Goal: Task Accomplishment & Management: Complete application form

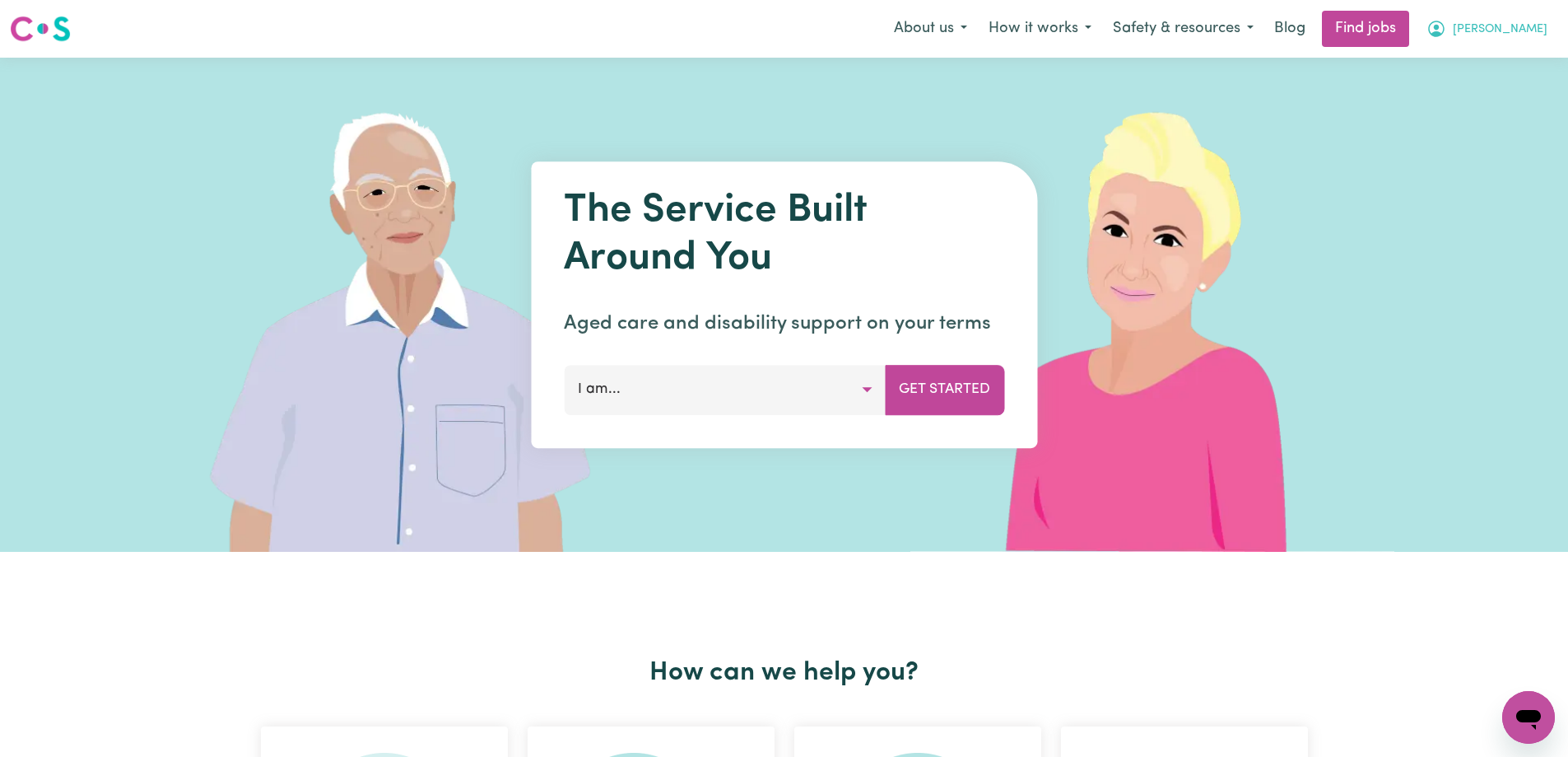
click at [1484, 26] on span "[PERSON_NAME]" at bounding box center [1499, 30] width 95 height 18
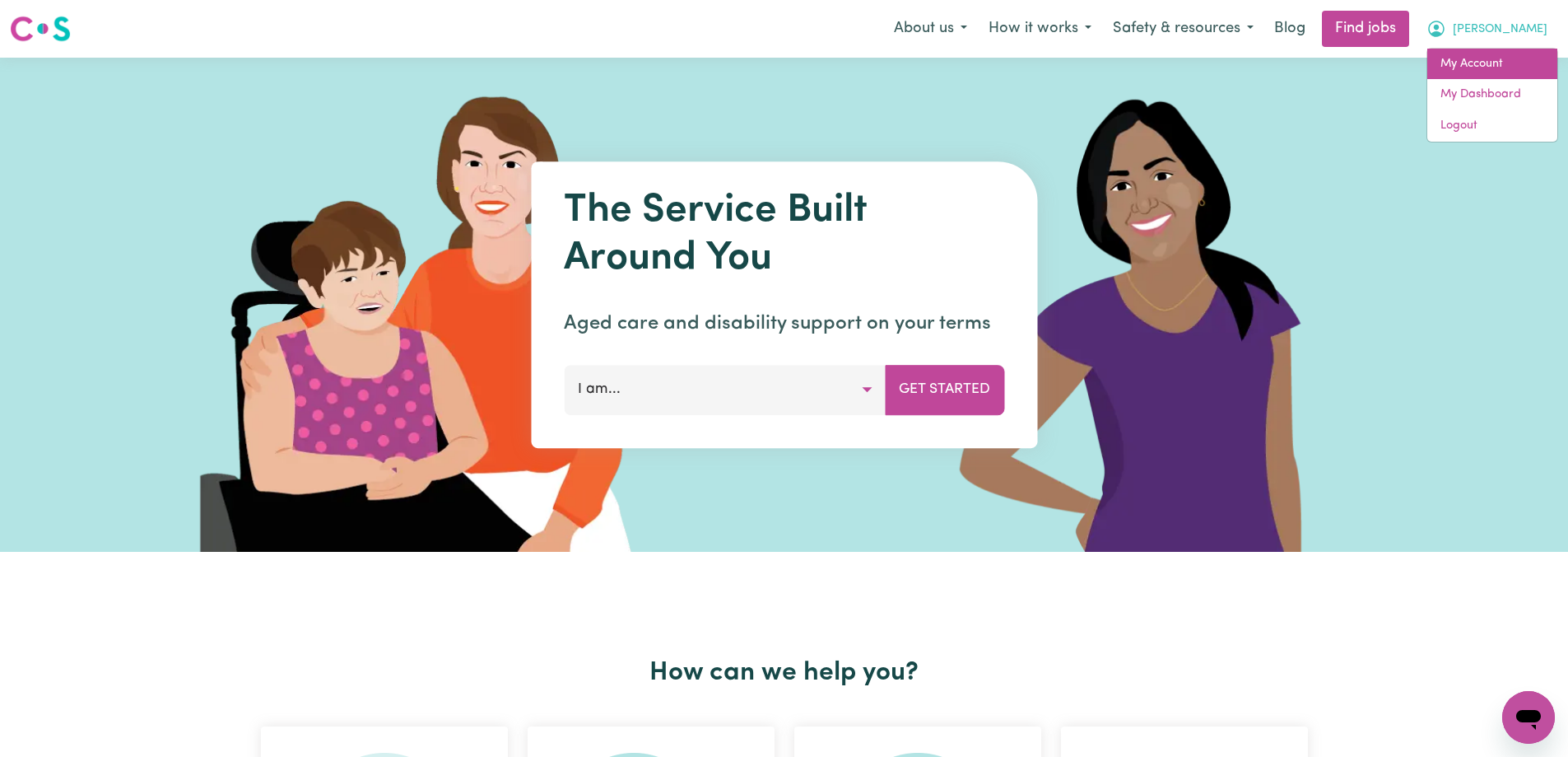
click at [1477, 59] on link "My Account" at bounding box center [1492, 64] width 130 height 31
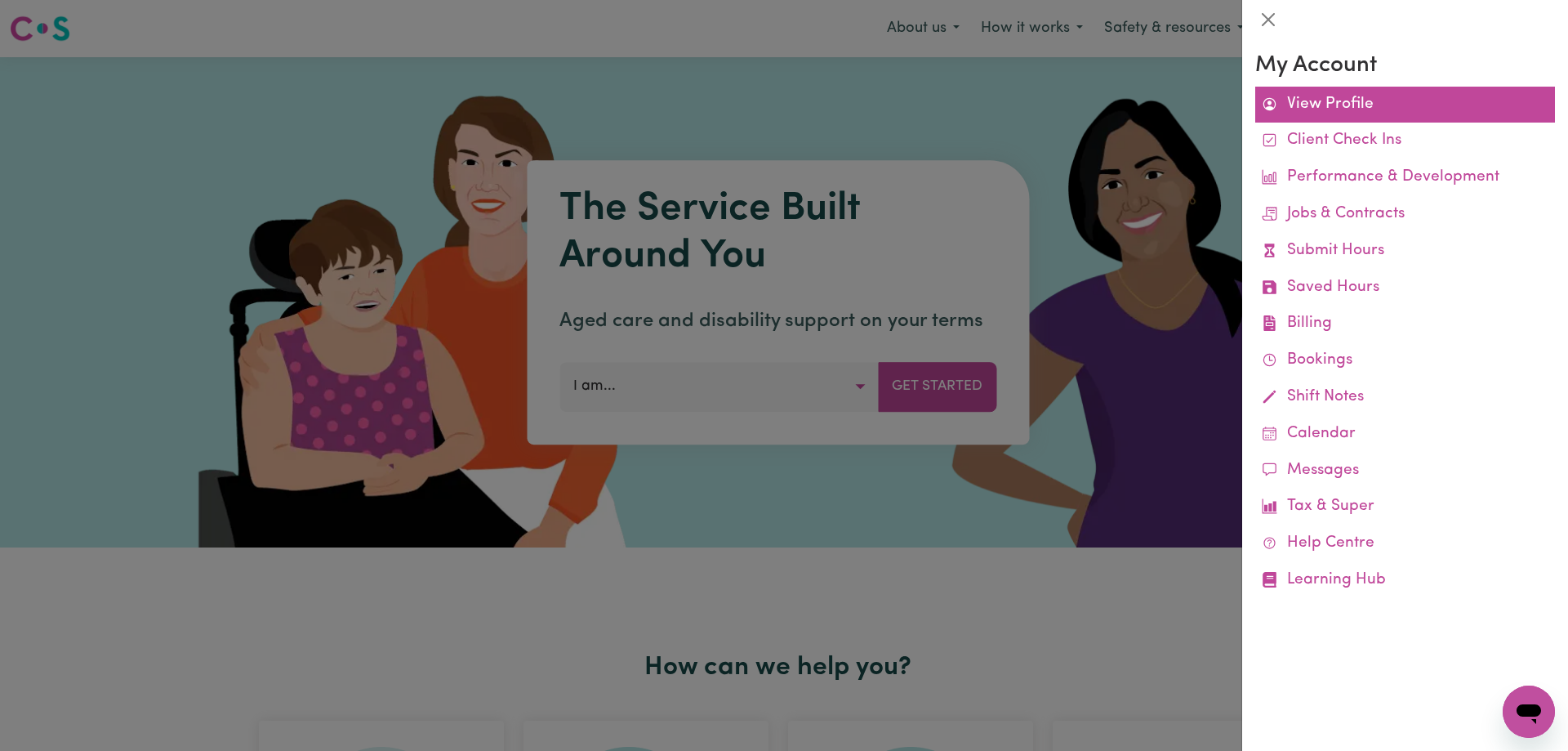
click at [1351, 102] on link "View Profile" at bounding box center [1405, 105] width 300 height 37
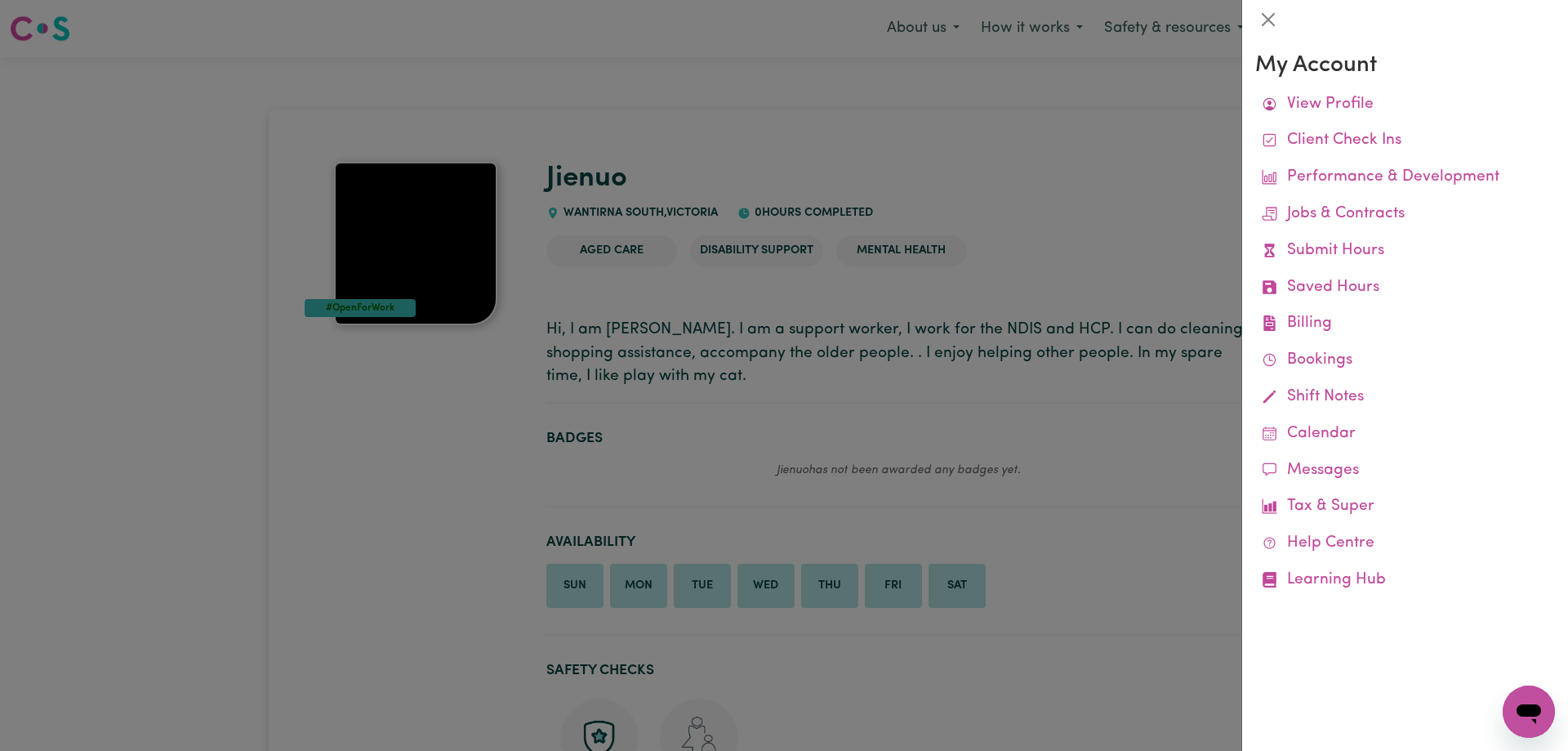
click at [278, 473] on div at bounding box center [784, 375] width 1568 height 751
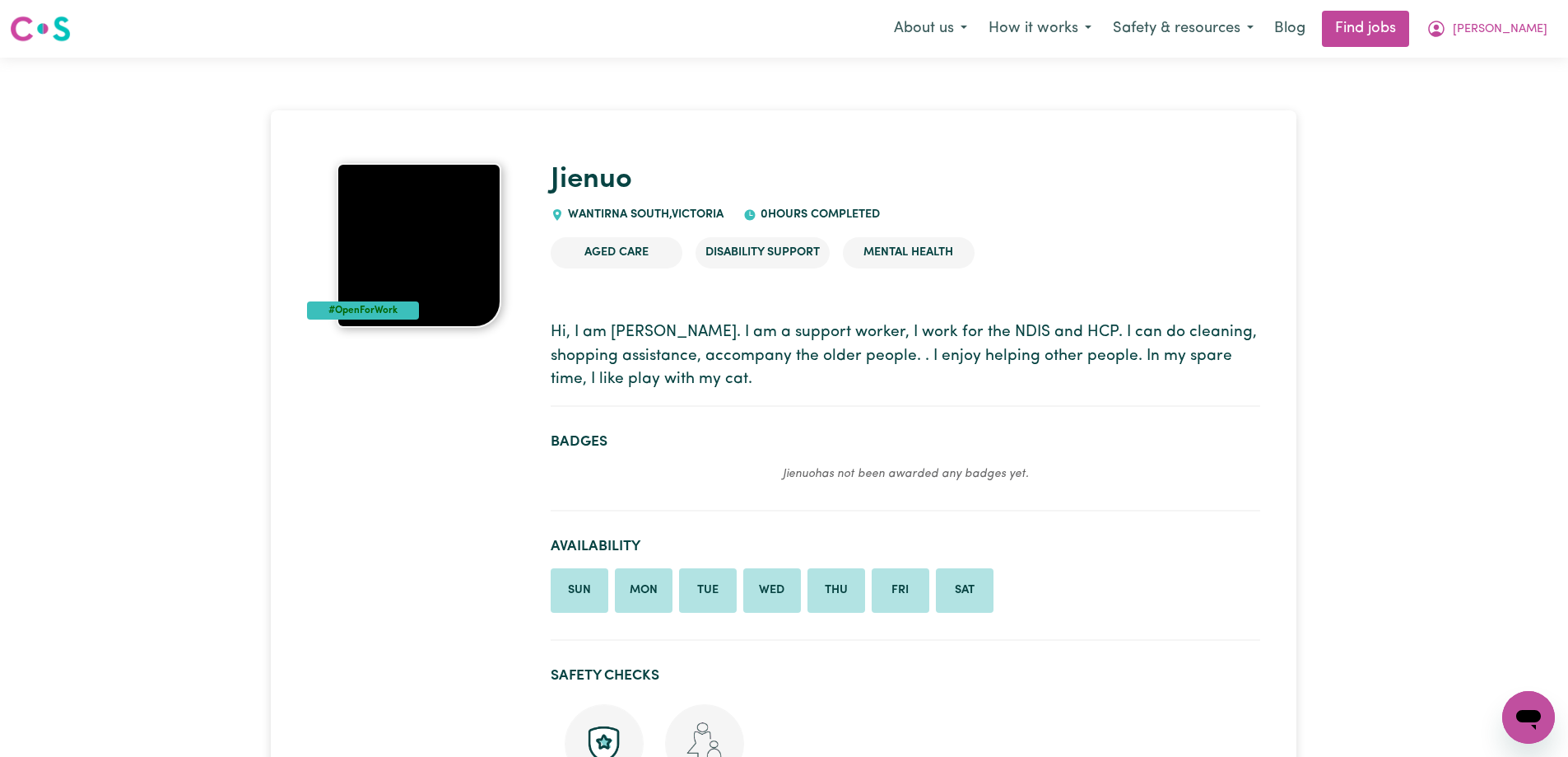
click at [401, 269] on img at bounding box center [419, 244] width 164 height 165
click at [404, 233] on img at bounding box center [419, 244] width 164 height 165
click at [376, 304] on div "#OpenForWork" at bounding box center [363, 310] width 112 height 18
click at [1446, 25] on icon "My Account" at bounding box center [1436, 29] width 20 height 20
click at [1462, 94] on link "My Dashboard" at bounding box center [1492, 94] width 130 height 31
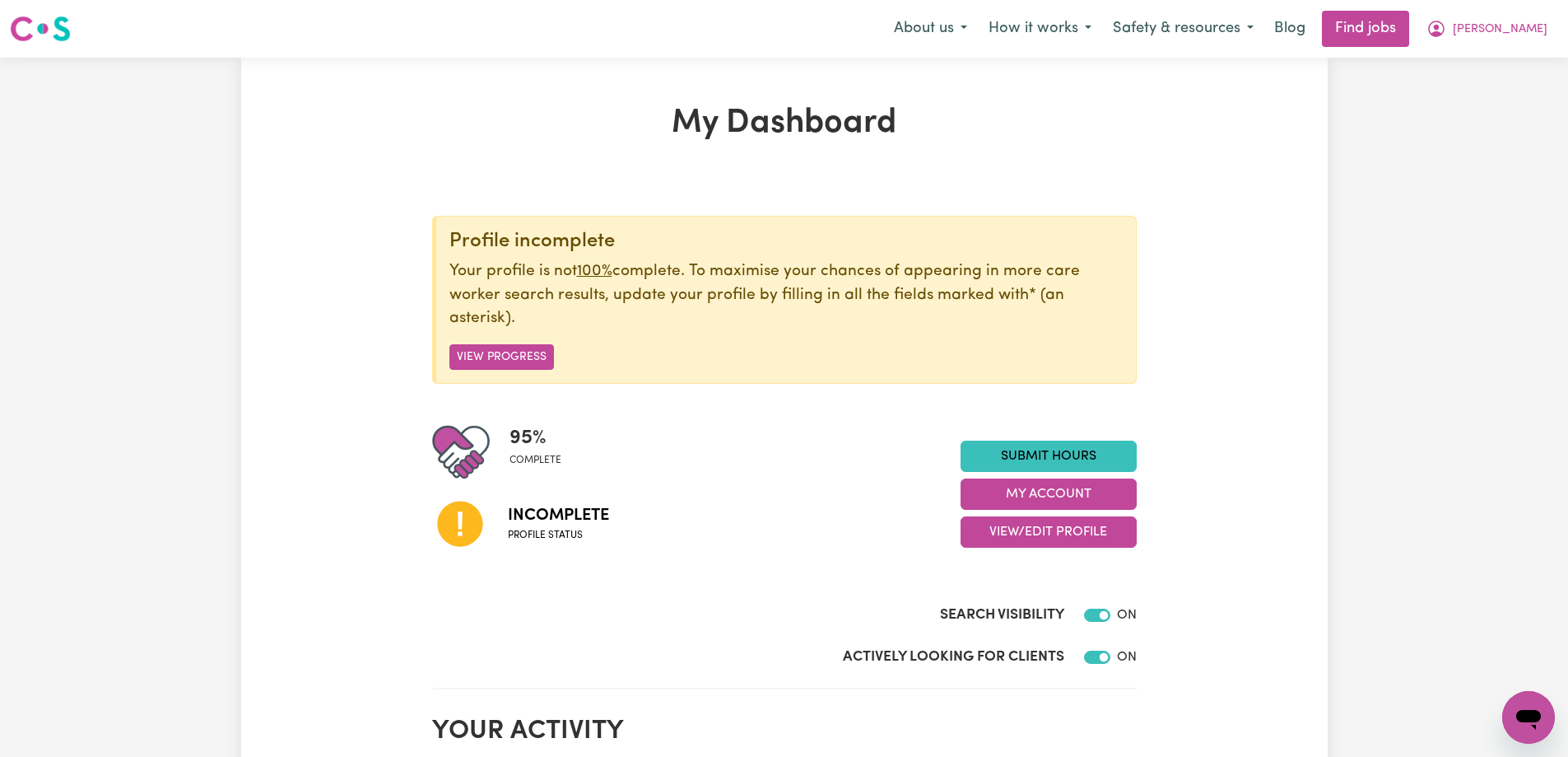
scroll to position [83, 0]
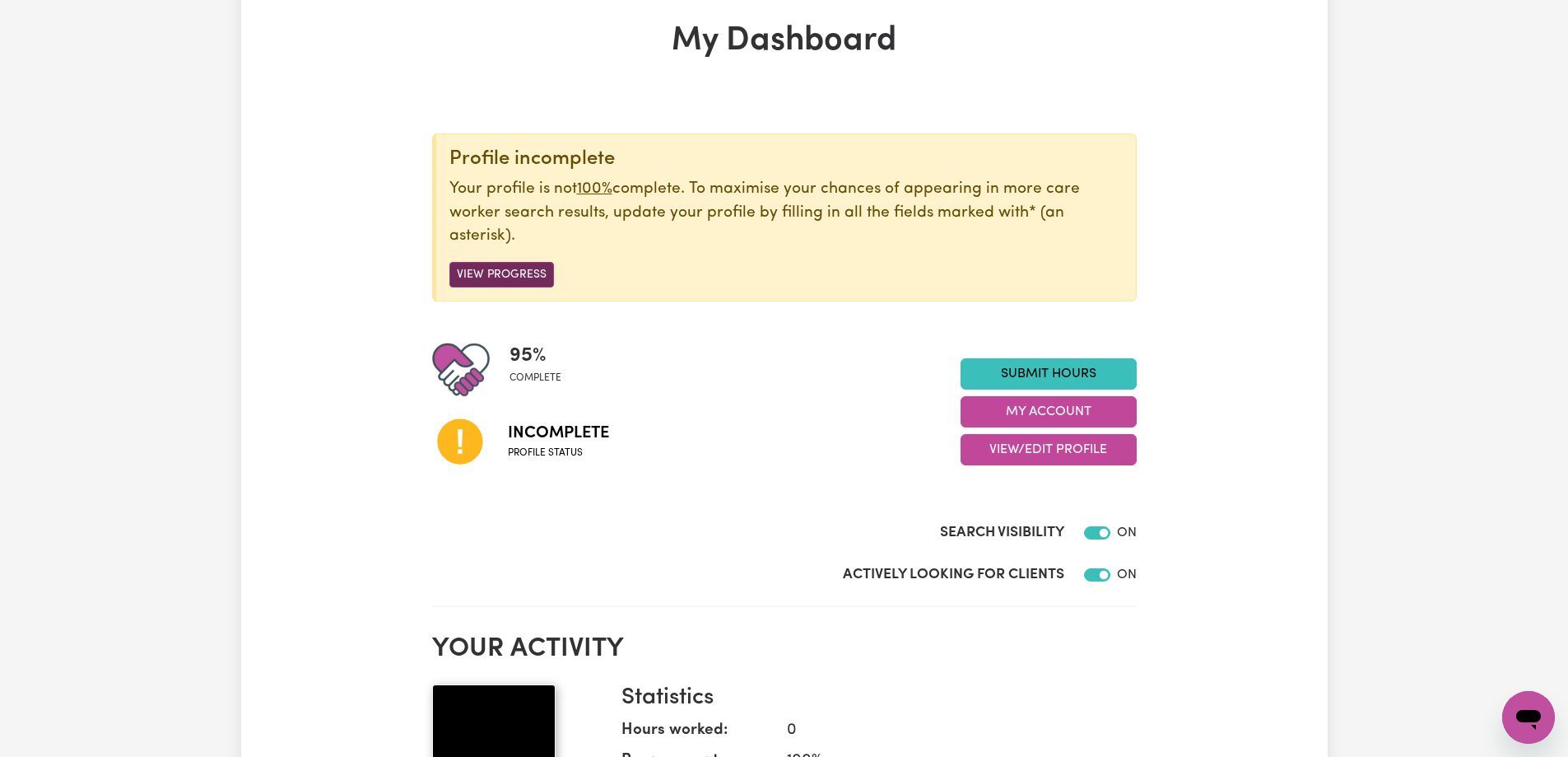
click at [508, 277] on button "View Progress" at bounding box center [501, 275] width 105 height 26
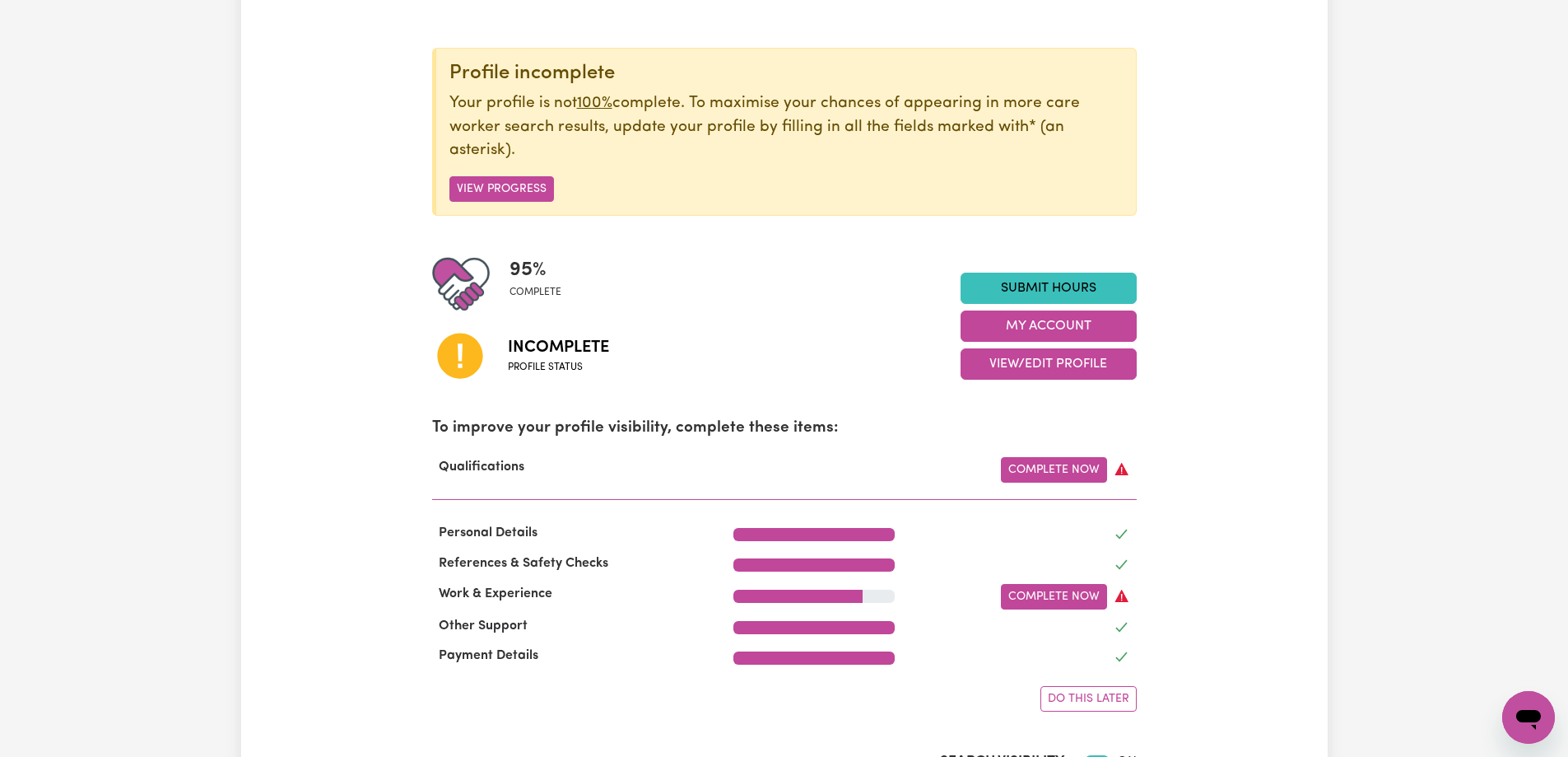
scroll to position [247, 0]
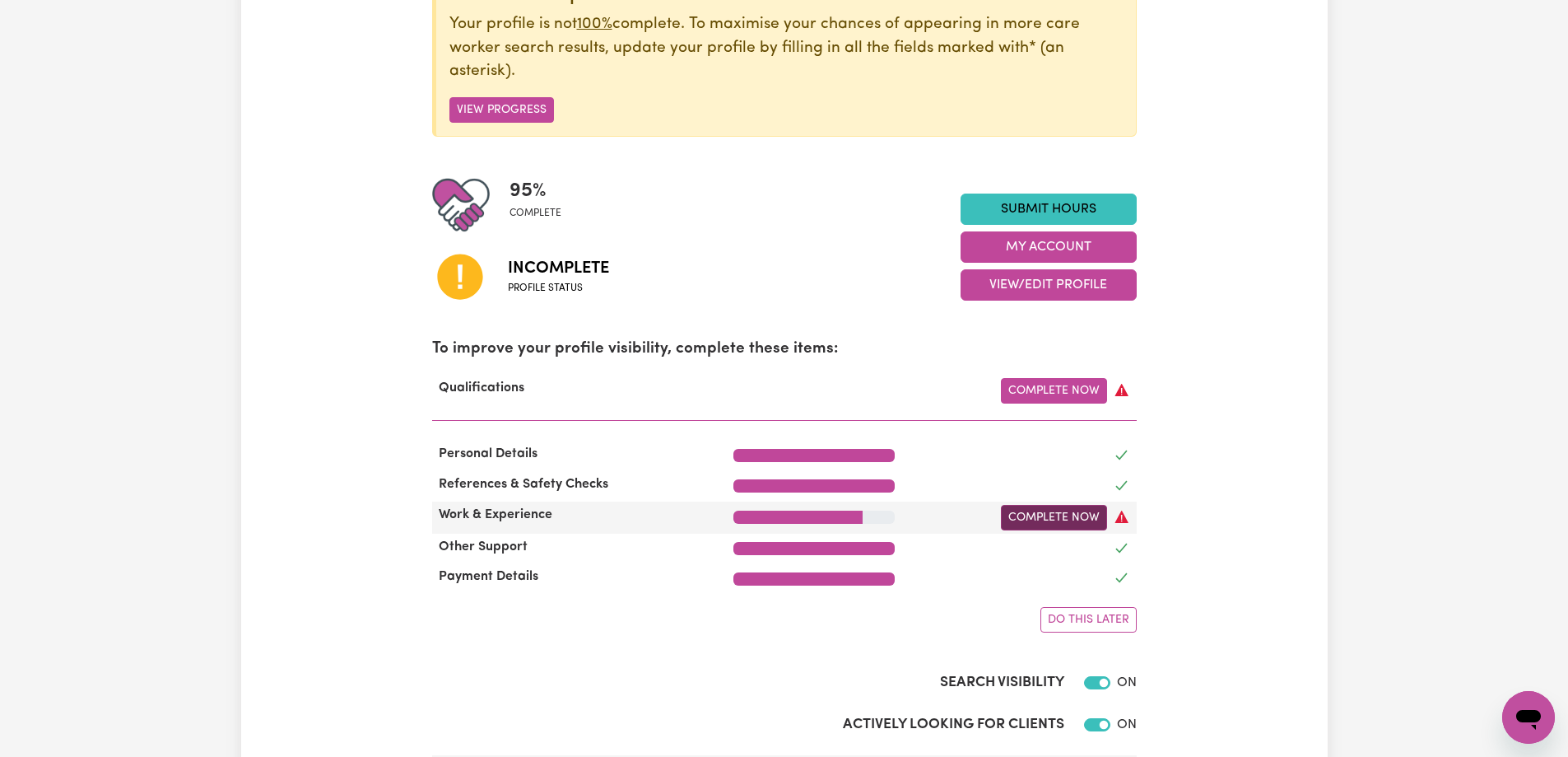
click at [1060, 522] on link "Complete Now" at bounding box center [1054, 518] width 107 height 26
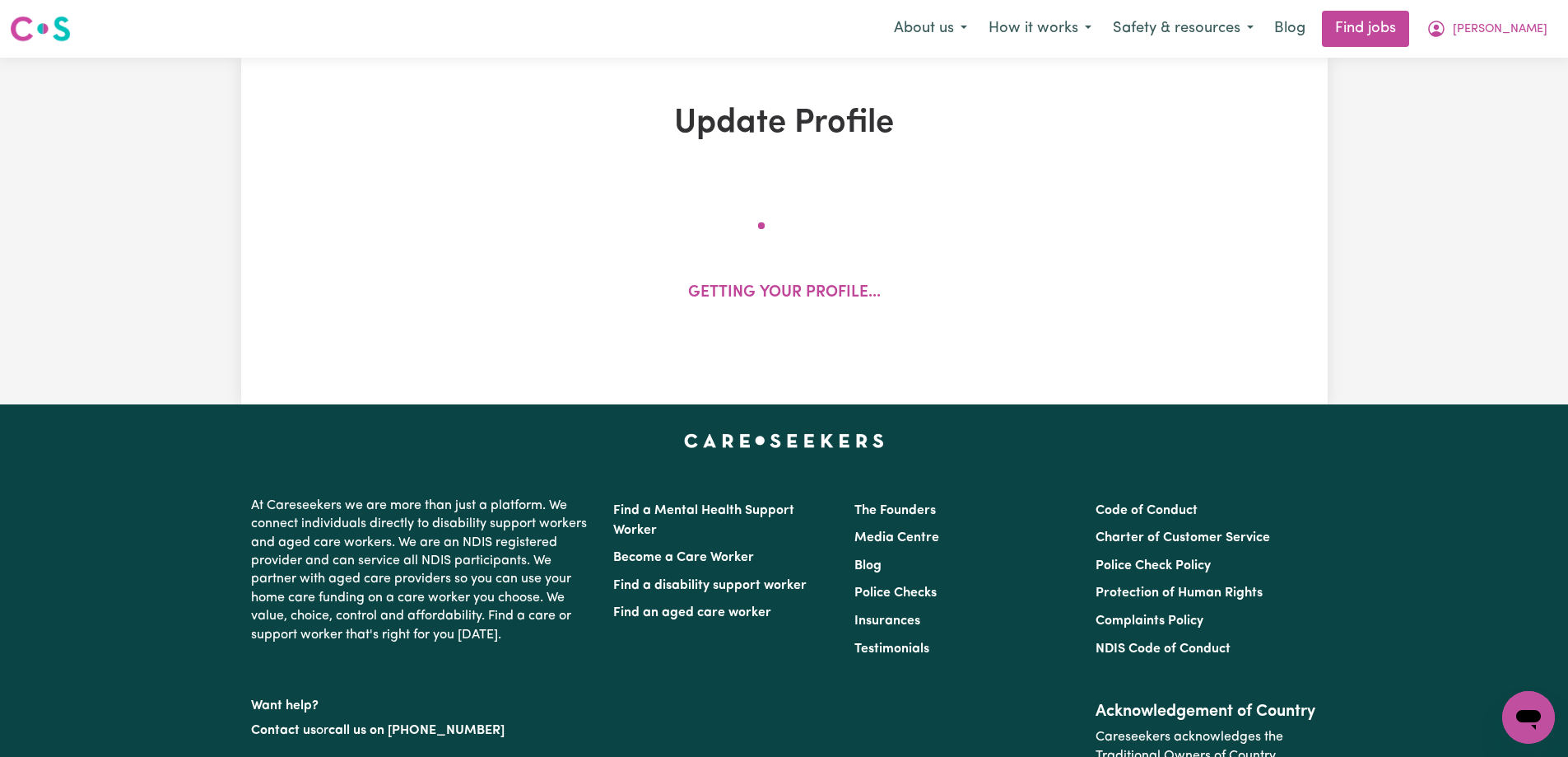
select select "2023"
select select "2022"
select select "2025"
select select "2022"
select select "2023"
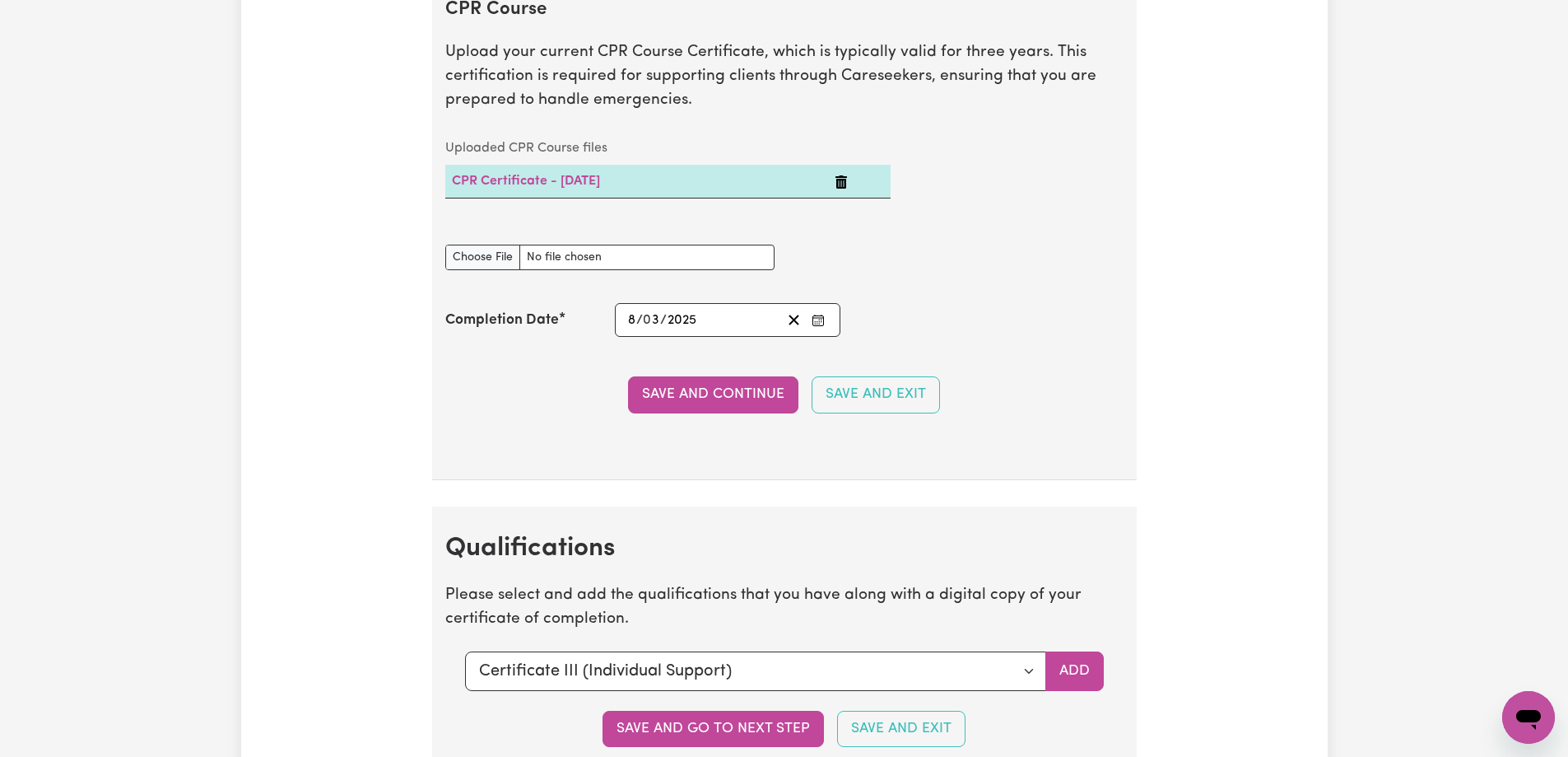
scroll to position [4776, 0]
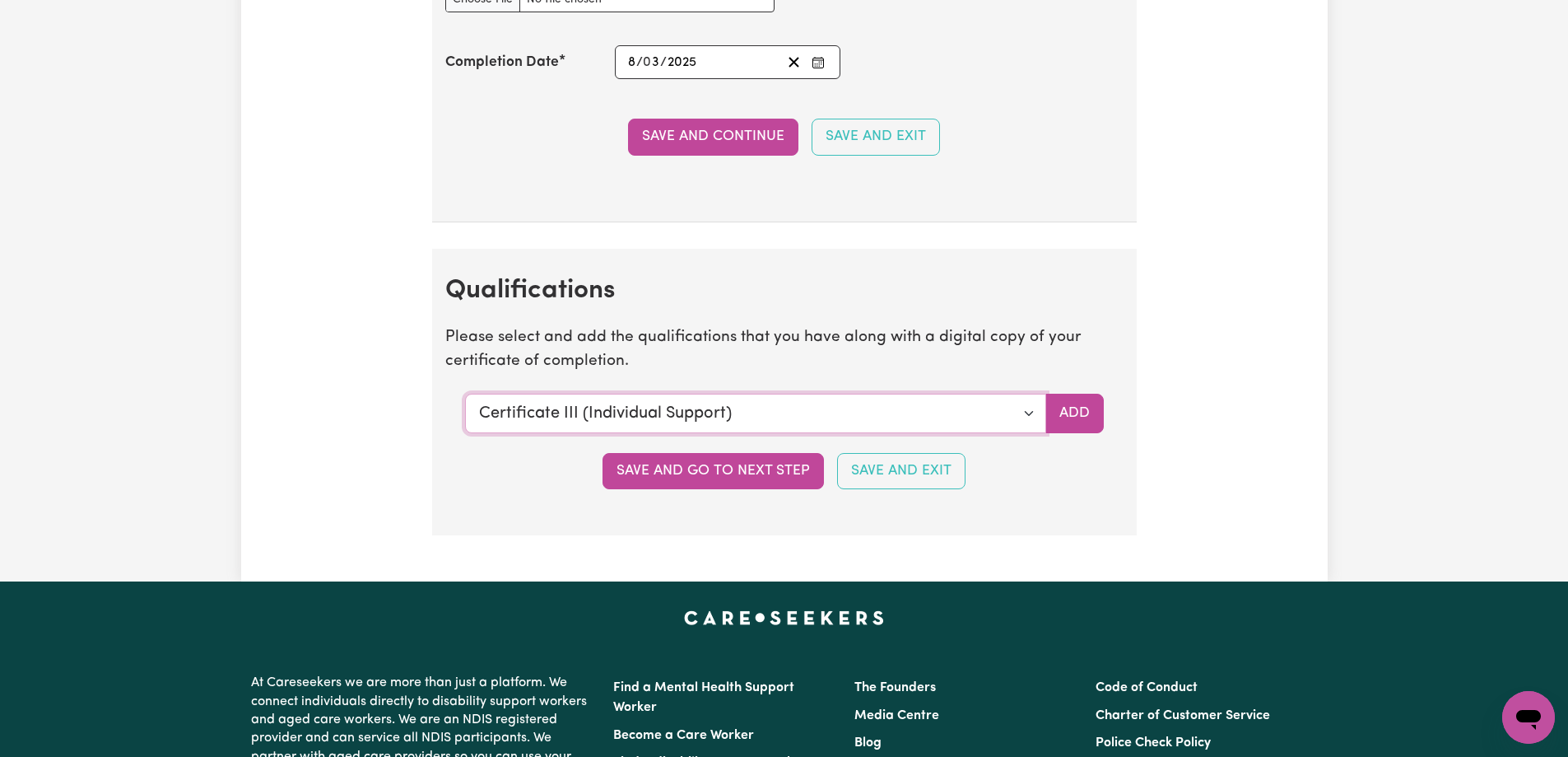
click at [649, 413] on select "Select a qualification to add... Certificate III (Individual Support) Certifica…" at bounding box center [755, 414] width 581 height 40
select select "Diploma of Community Services"
click at [465, 394] on select "Select a qualification to add... Certificate III (Individual Support) Certifica…" at bounding box center [755, 414] width 581 height 40
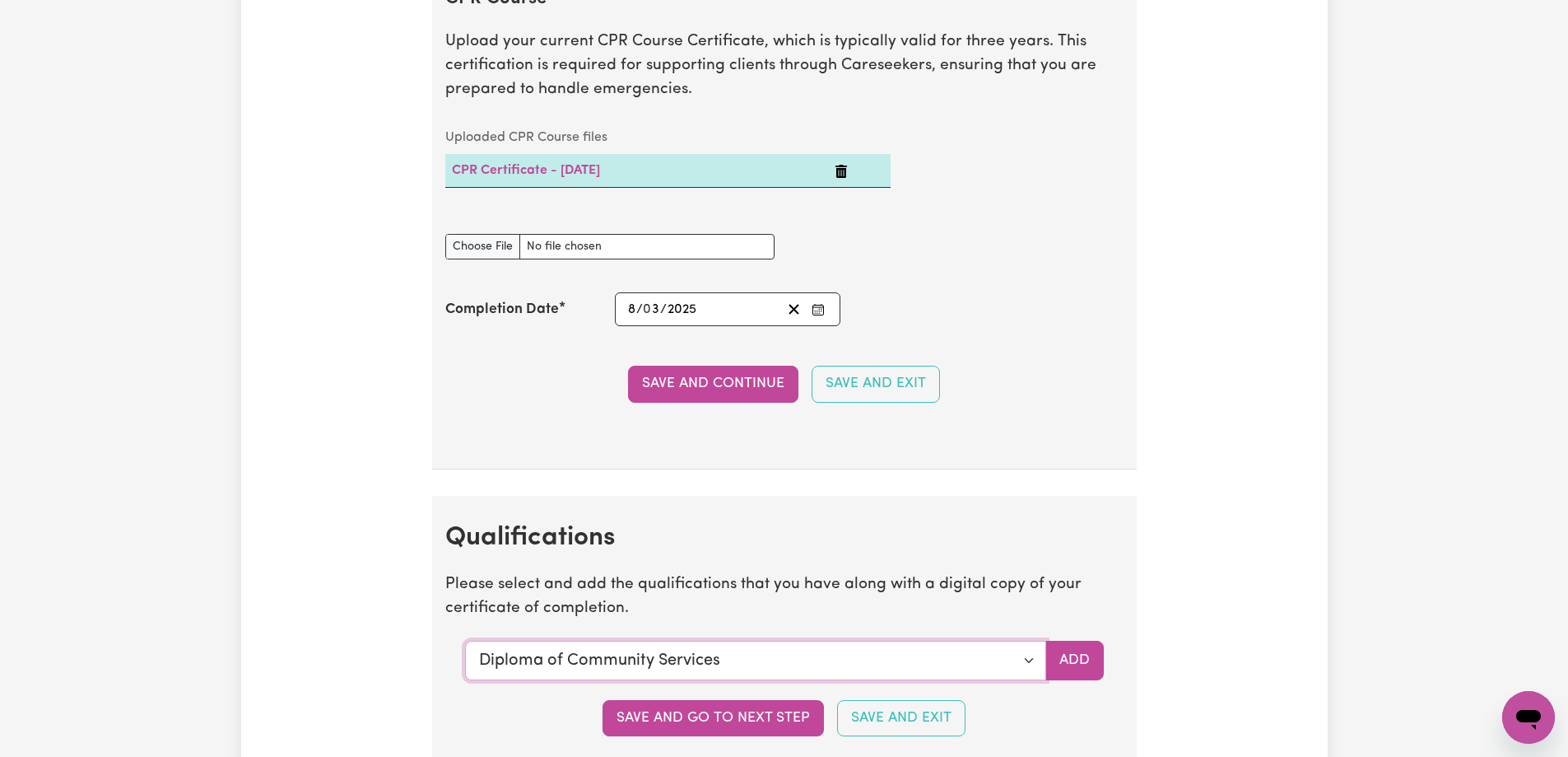
scroll to position [4612, 0]
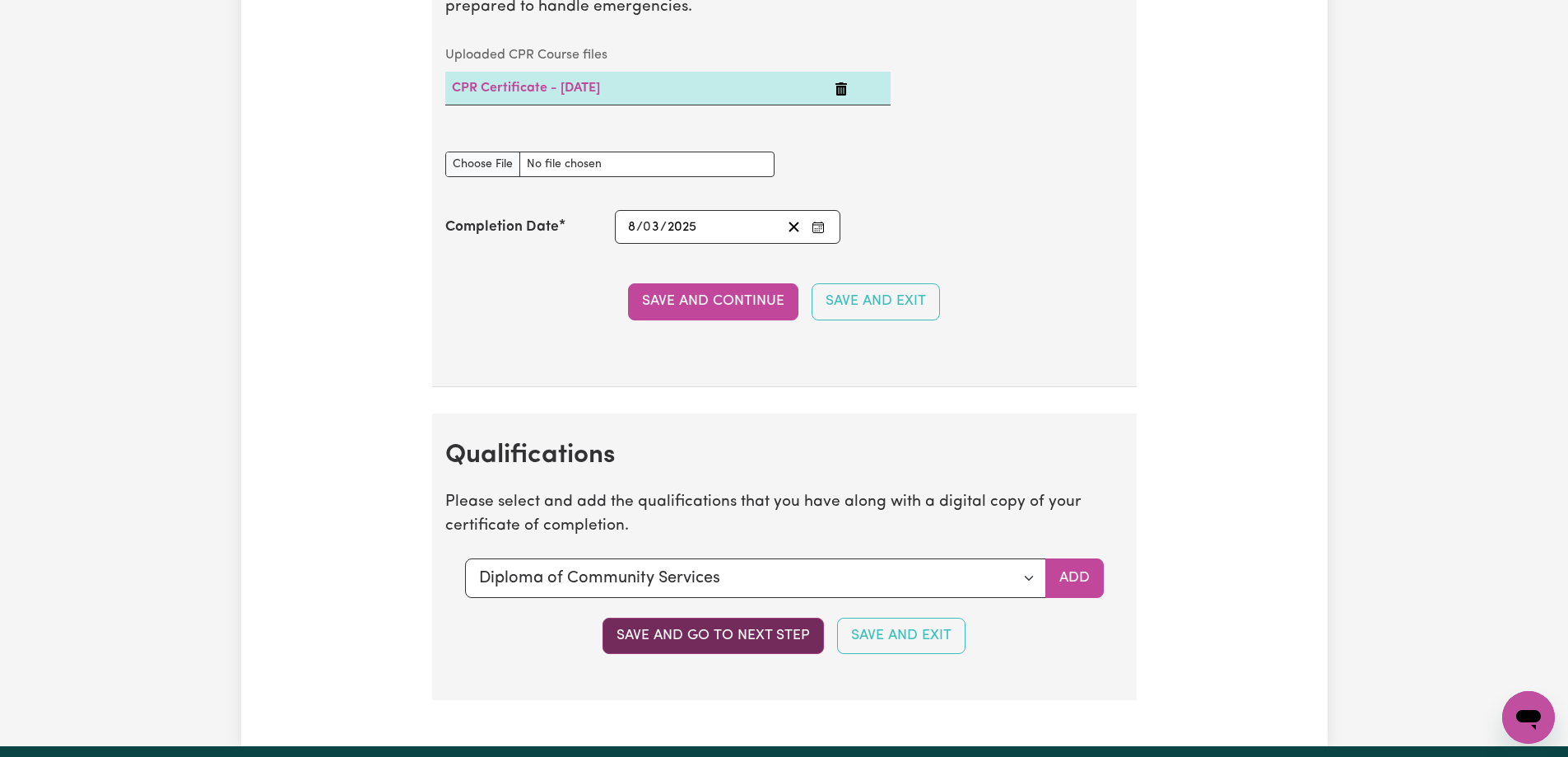
click at [725, 633] on button "Save and go to next step" at bounding box center [713, 635] width 221 height 36
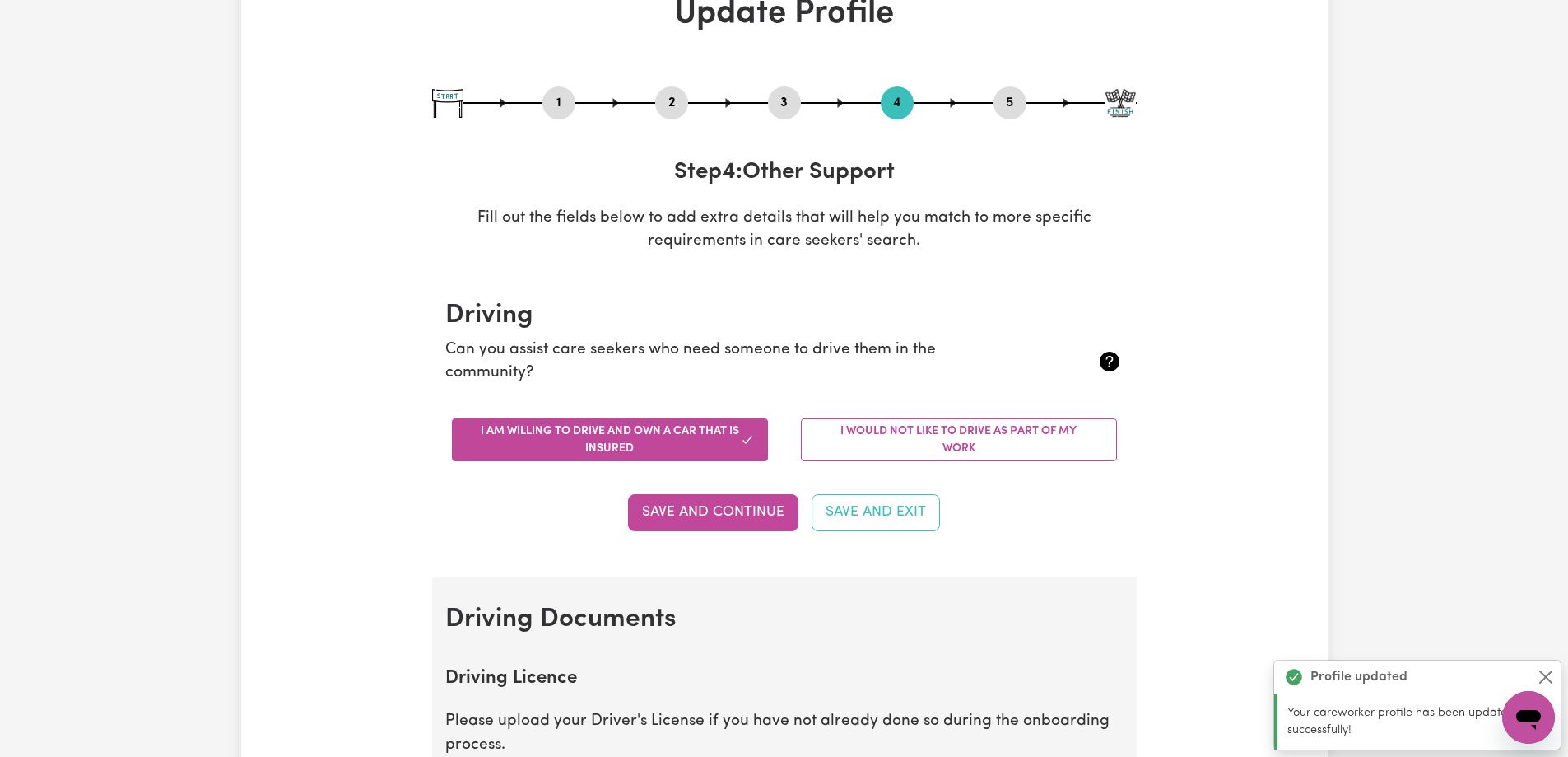
scroll to position [0, 0]
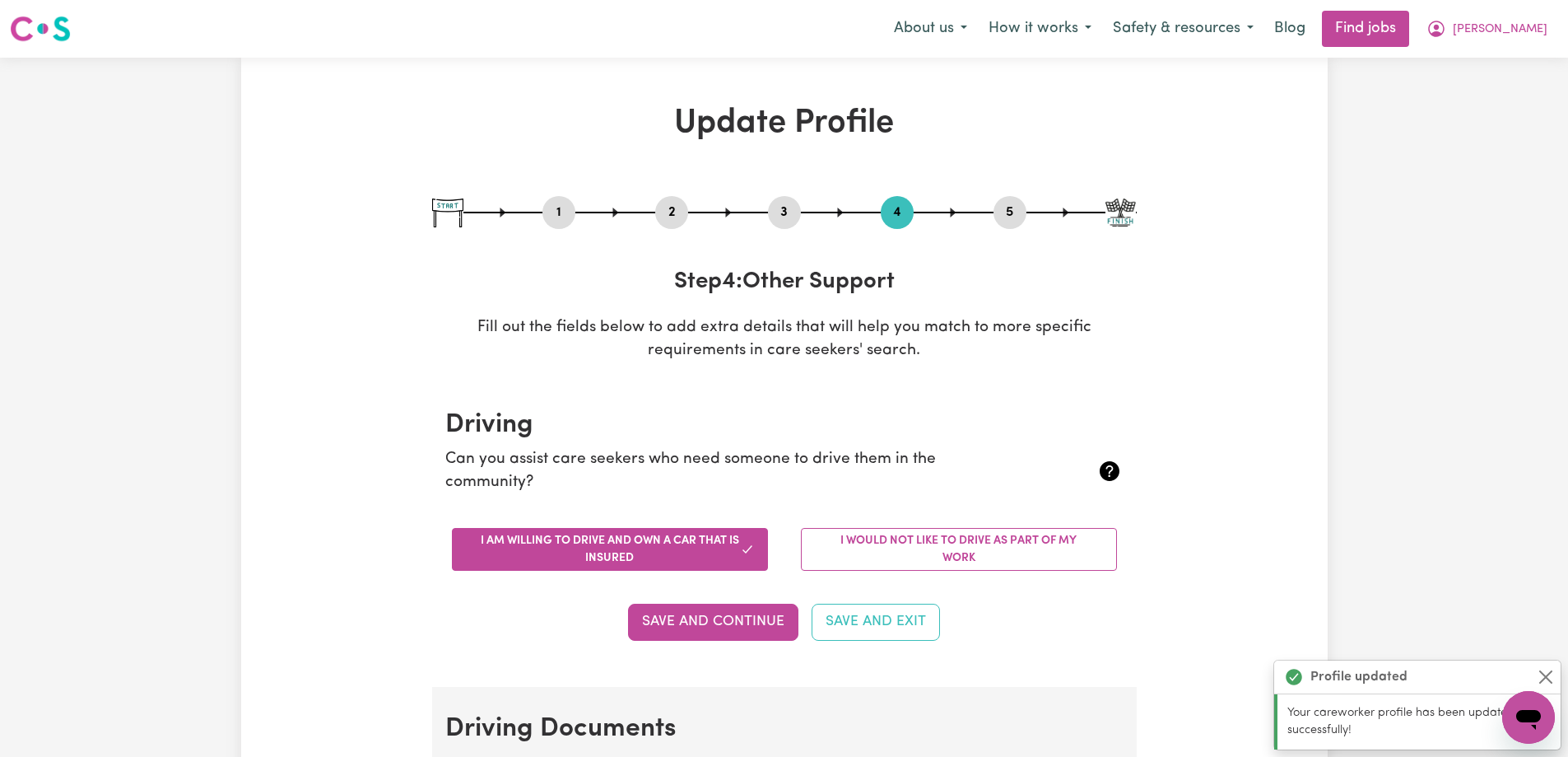
click at [644, 328] on p "Fill out the fields below to add extra details that will help you match to more…" at bounding box center [784, 340] width 705 height 48
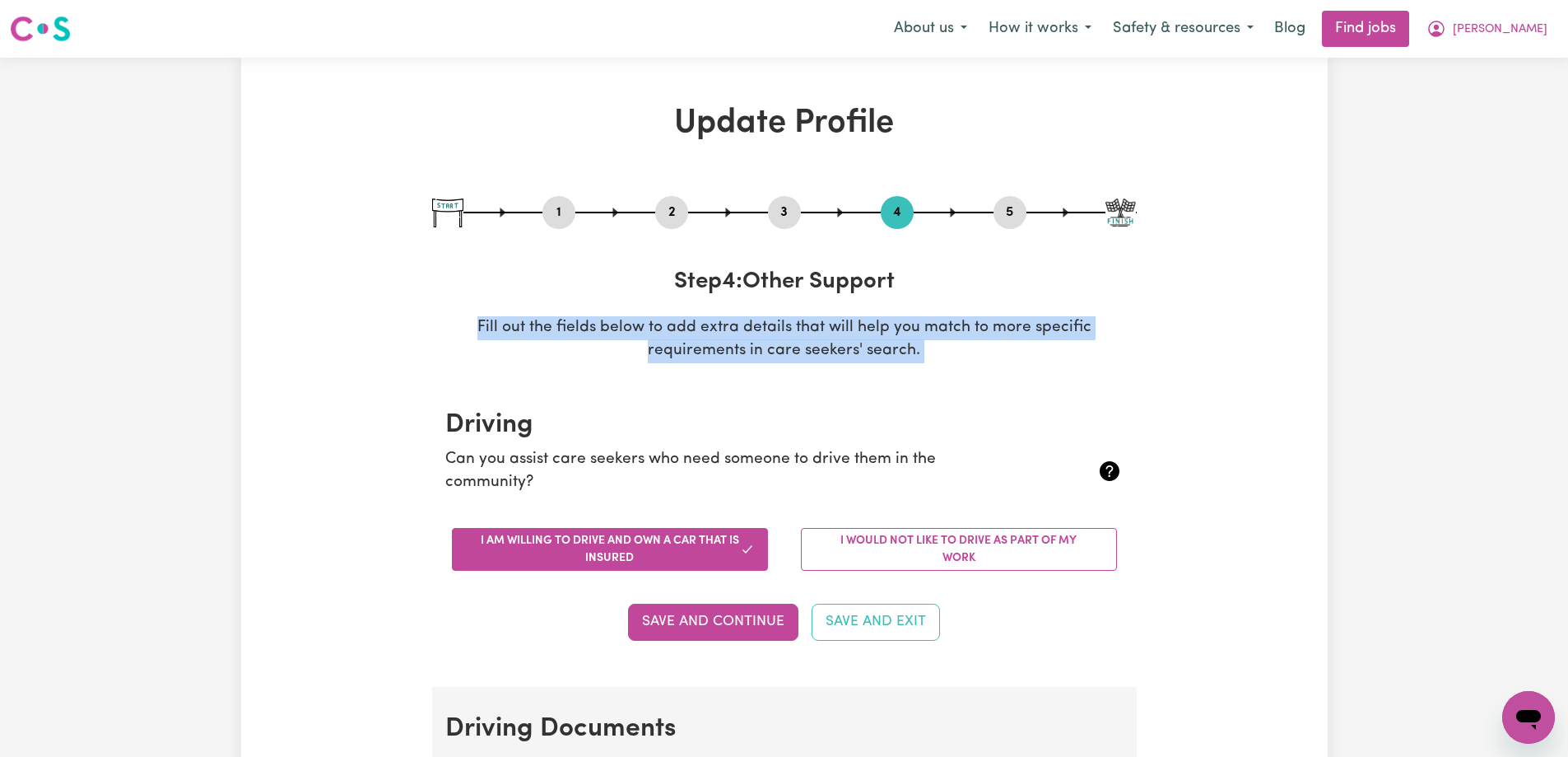
click at [644, 328] on p "Fill out the fields below to add extra details that will help you match to more…" at bounding box center [784, 340] width 705 height 48
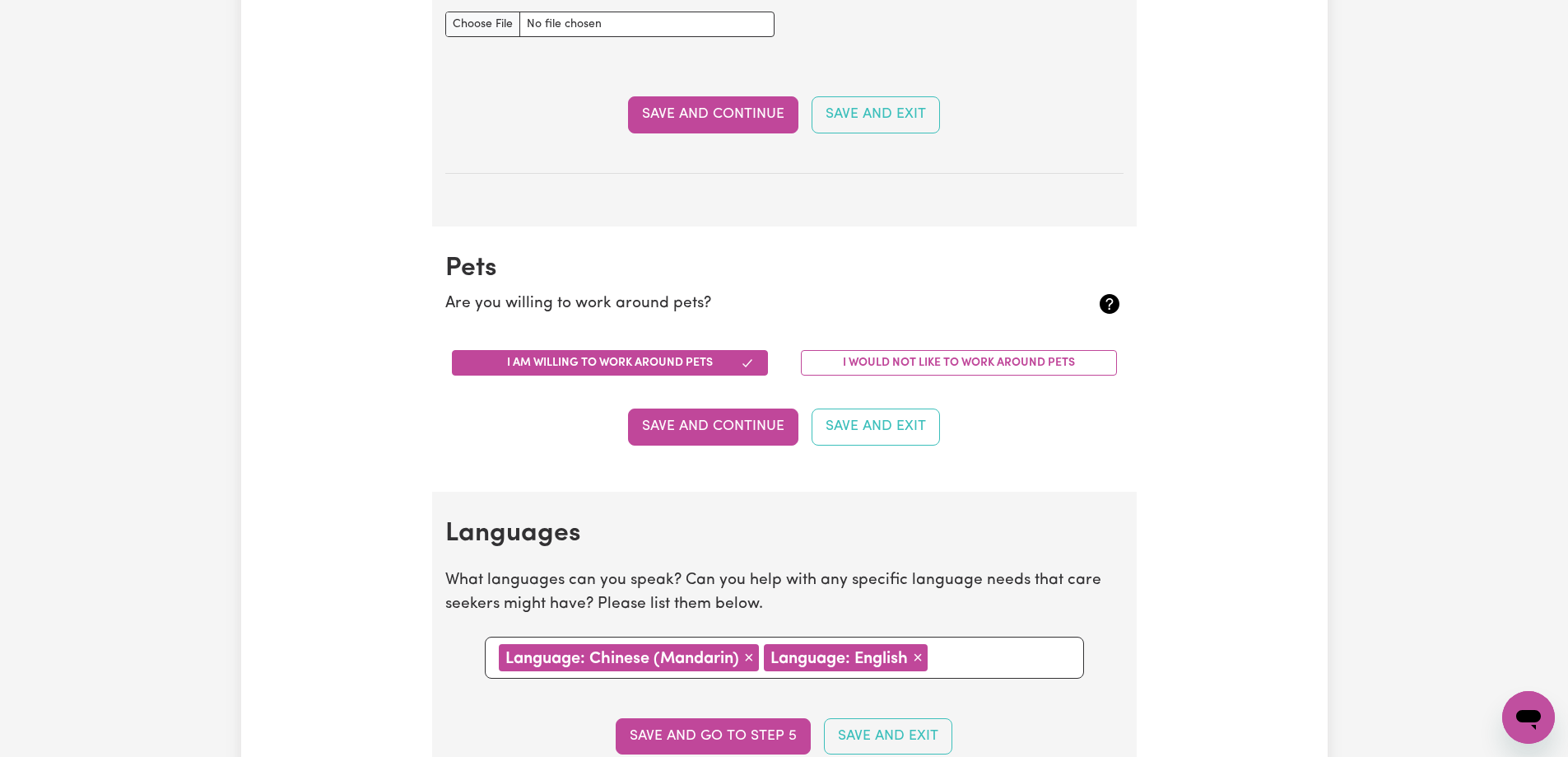
scroll to position [1647, 0]
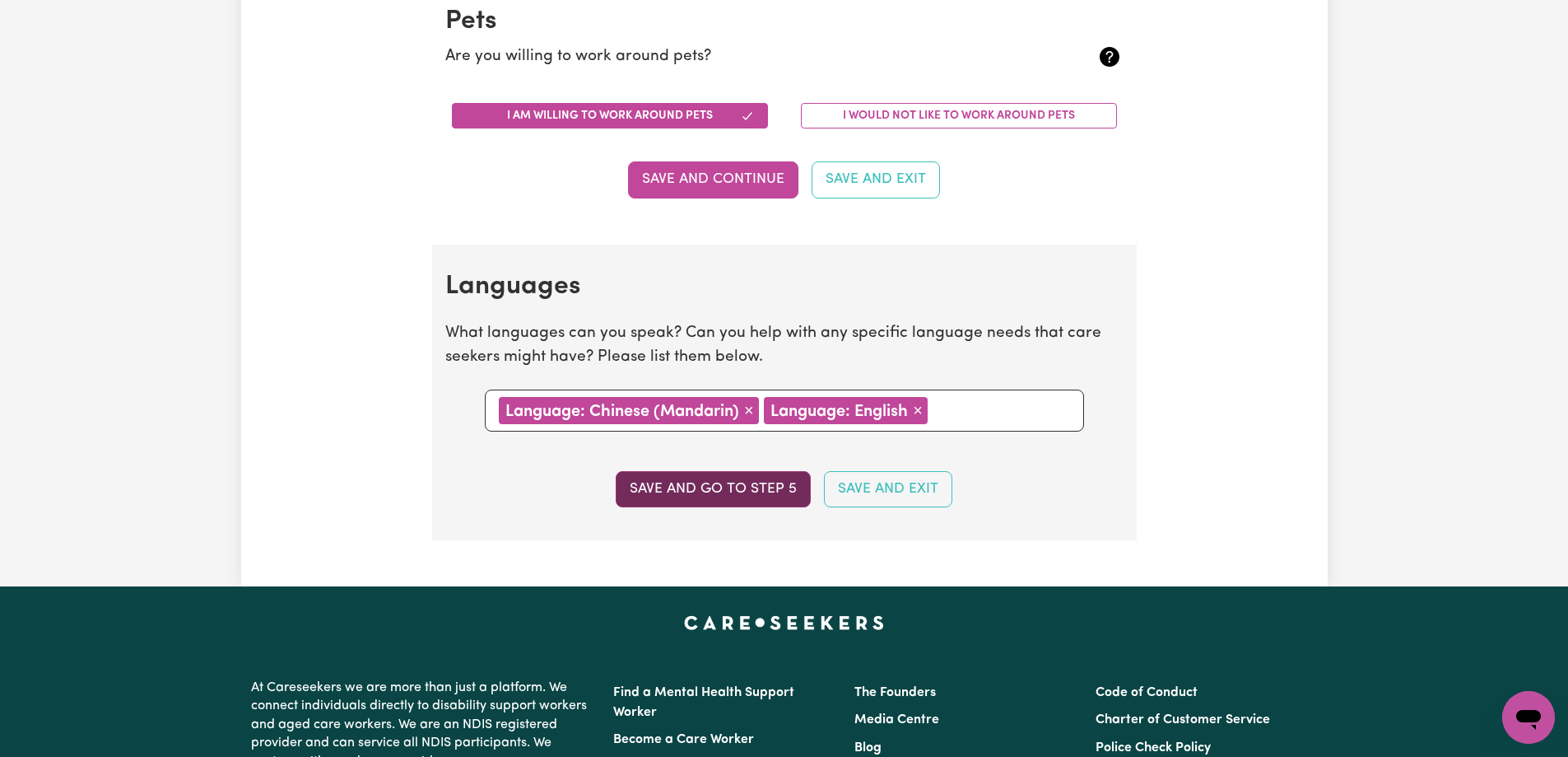
click at [673, 489] on button "Save and go to step 5" at bounding box center [714, 489] width 195 height 36
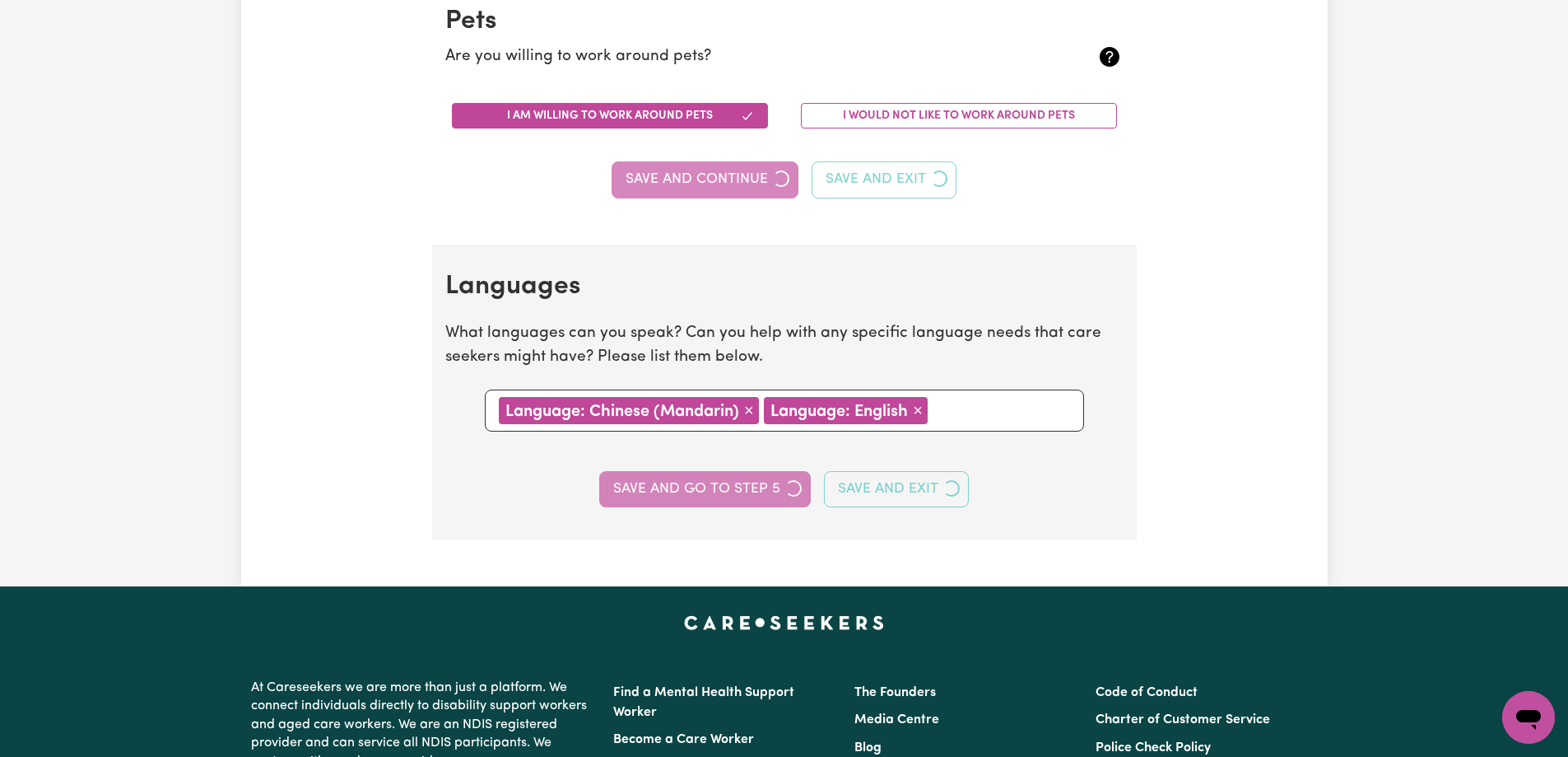
select select "I am providing services privately on my own"
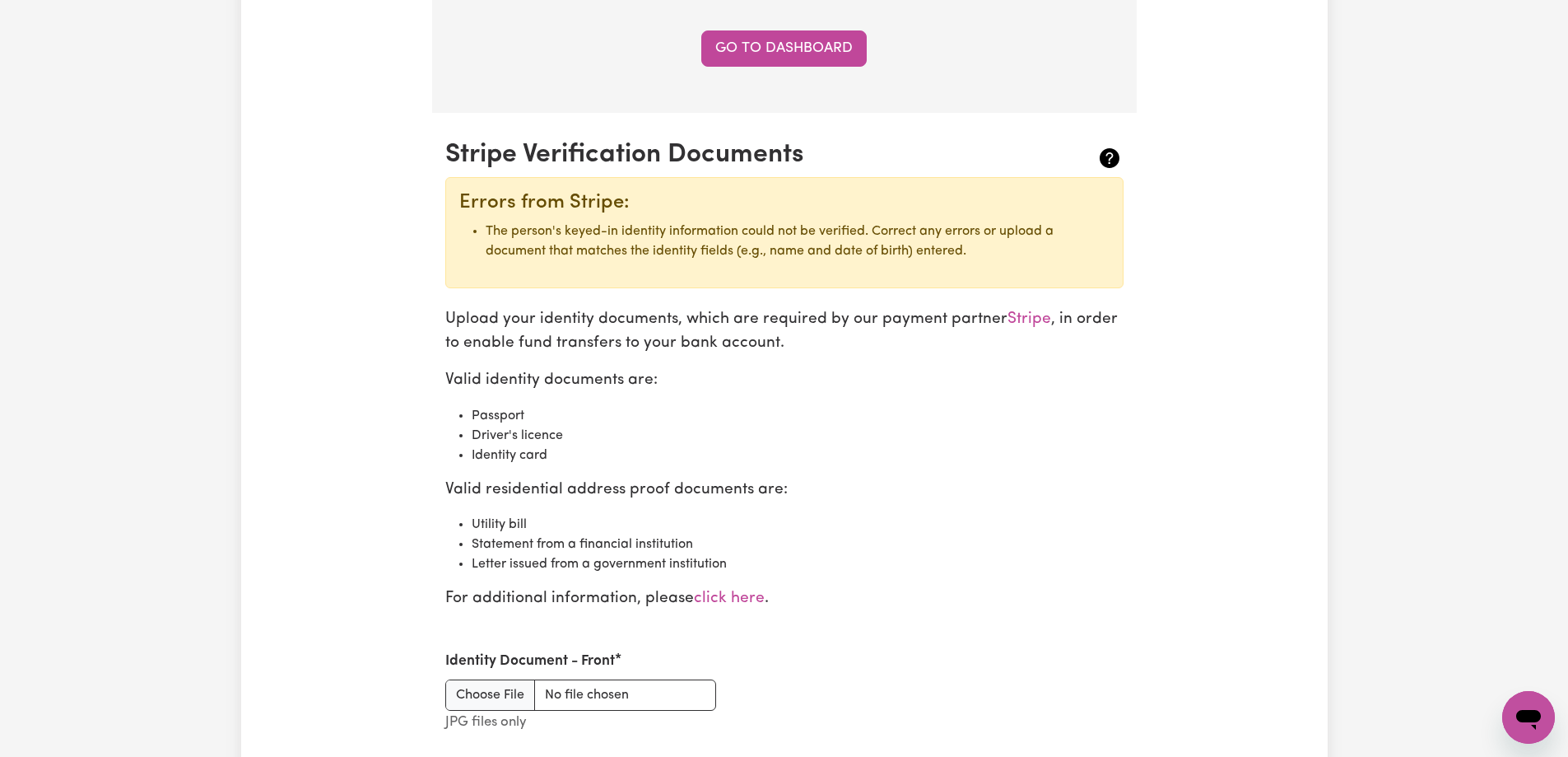
scroll to position [1565, 0]
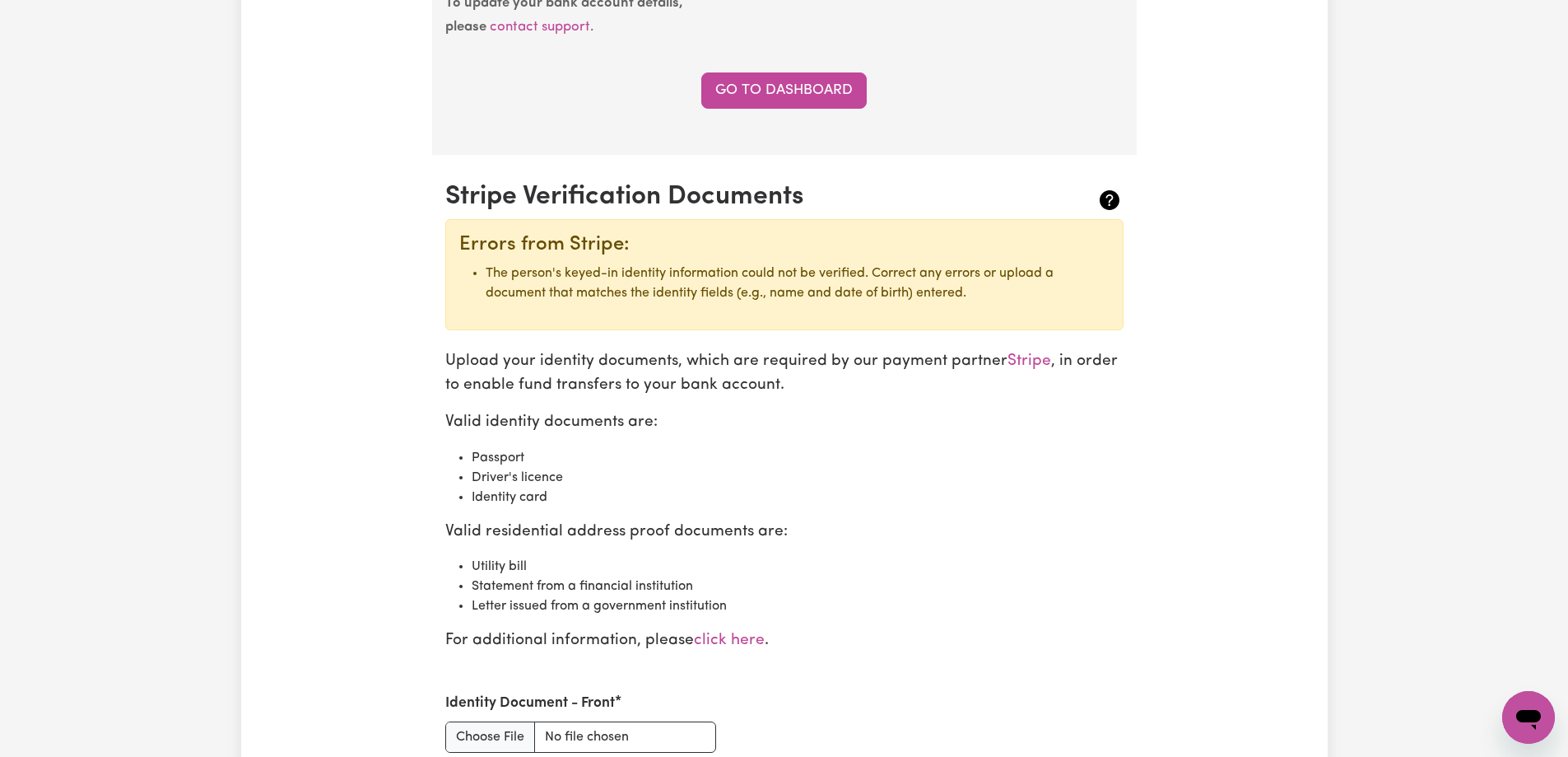
click at [562, 192] on h2 "Stripe Verification Documents" at bounding box center [728, 196] width 565 height 31
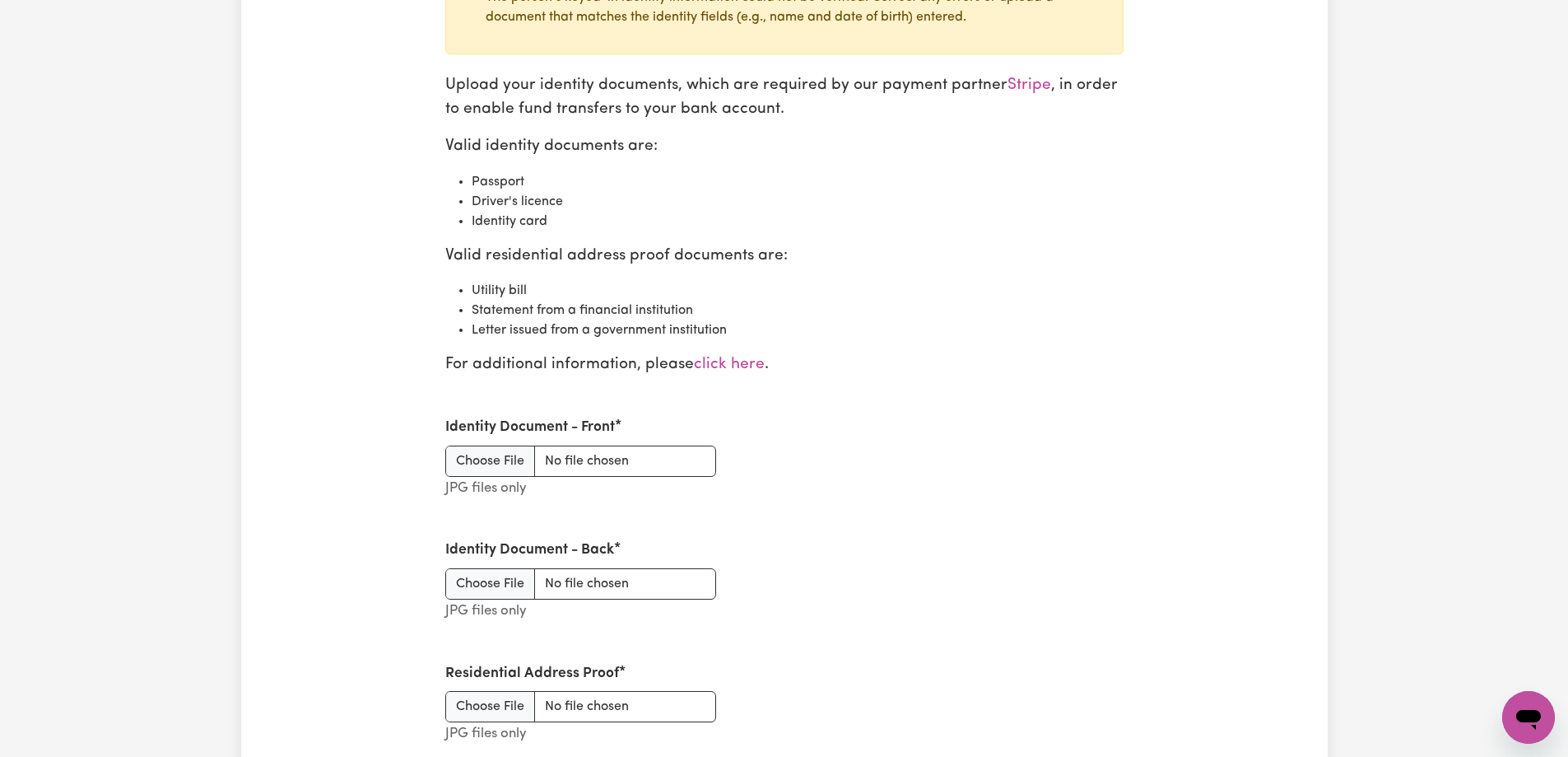
scroll to position [1811, 0]
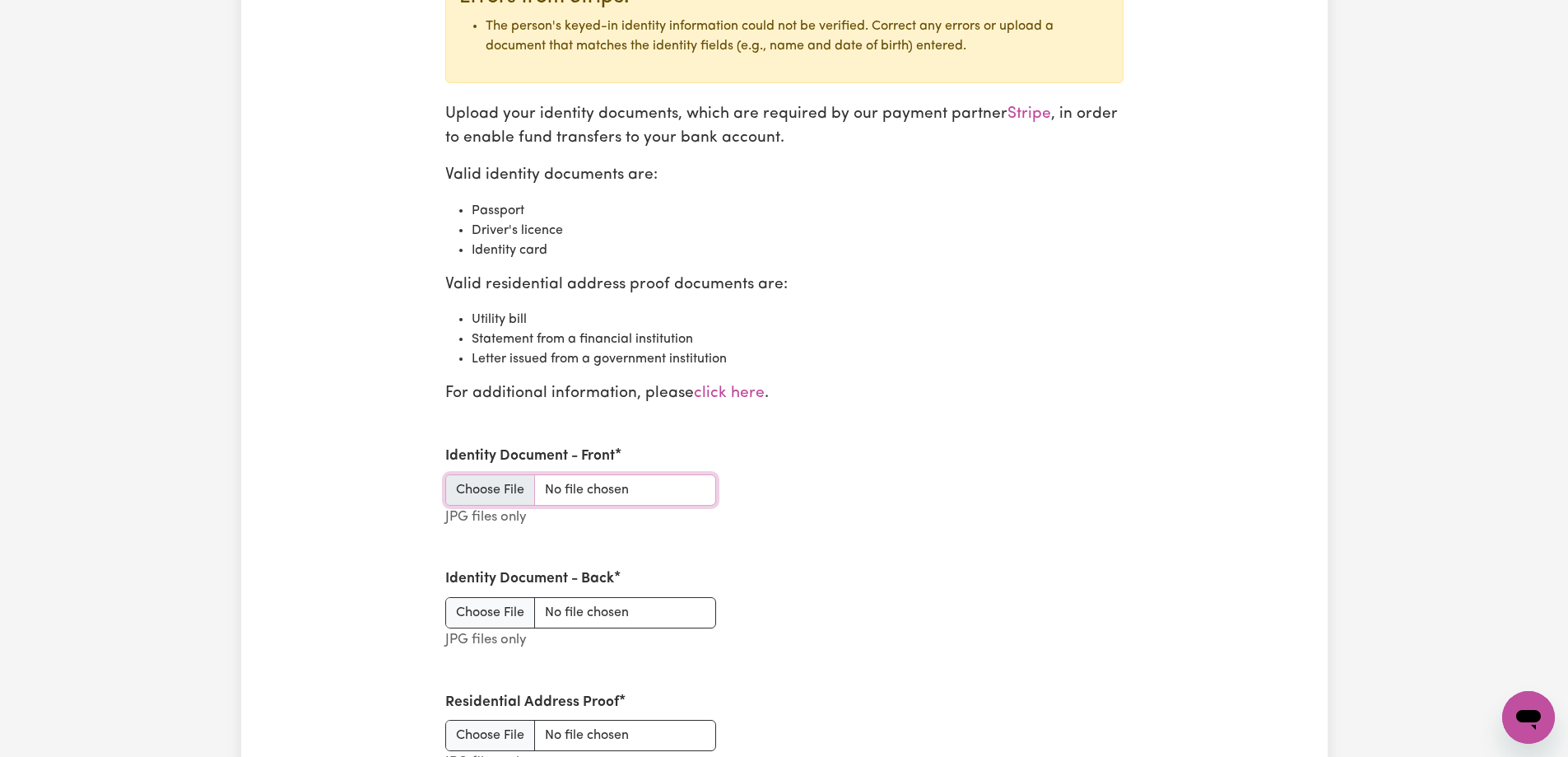
click at [485, 495] on input "Identity Document - Front" at bounding box center [581, 490] width 271 height 31
type input "C:\fakepath\Australia Passport - JZ.jpg"
click at [479, 615] on input "Identity Document - Back" at bounding box center [581, 612] width 271 height 31
type input "C:\fakepath\Drive license-1.jpg"
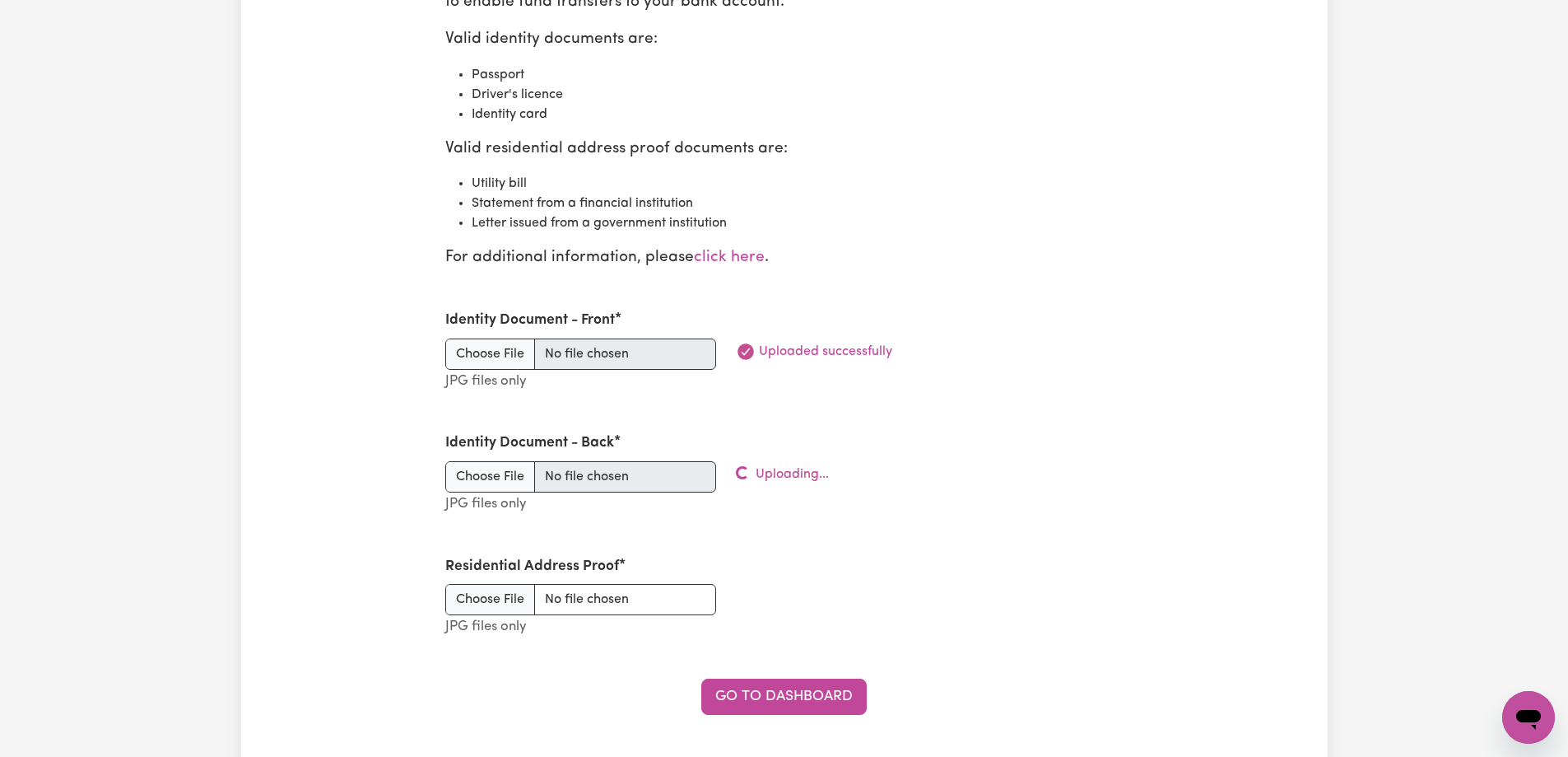
scroll to position [1977, 0]
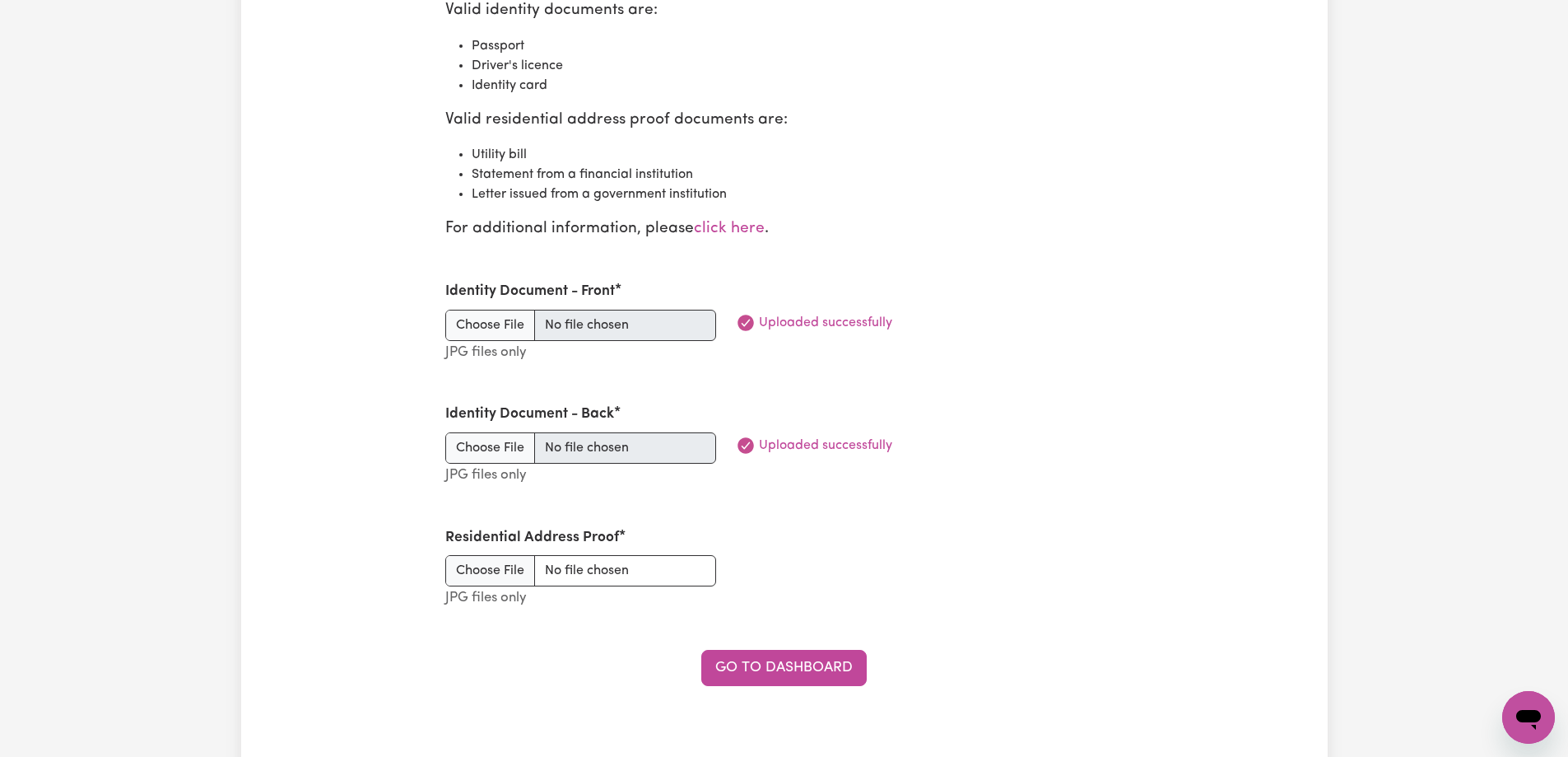
click at [582, 194] on li "Letter issued from a government institution" at bounding box center [797, 194] width 652 height 20
click at [540, 137] on section "Stripe Verification Documents Errors from Stripe: The person's keyed-in identit…" at bounding box center [784, 237] width 705 height 989
click at [493, 177] on li "Statement from a financial institution" at bounding box center [797, 175] width 652 height 20
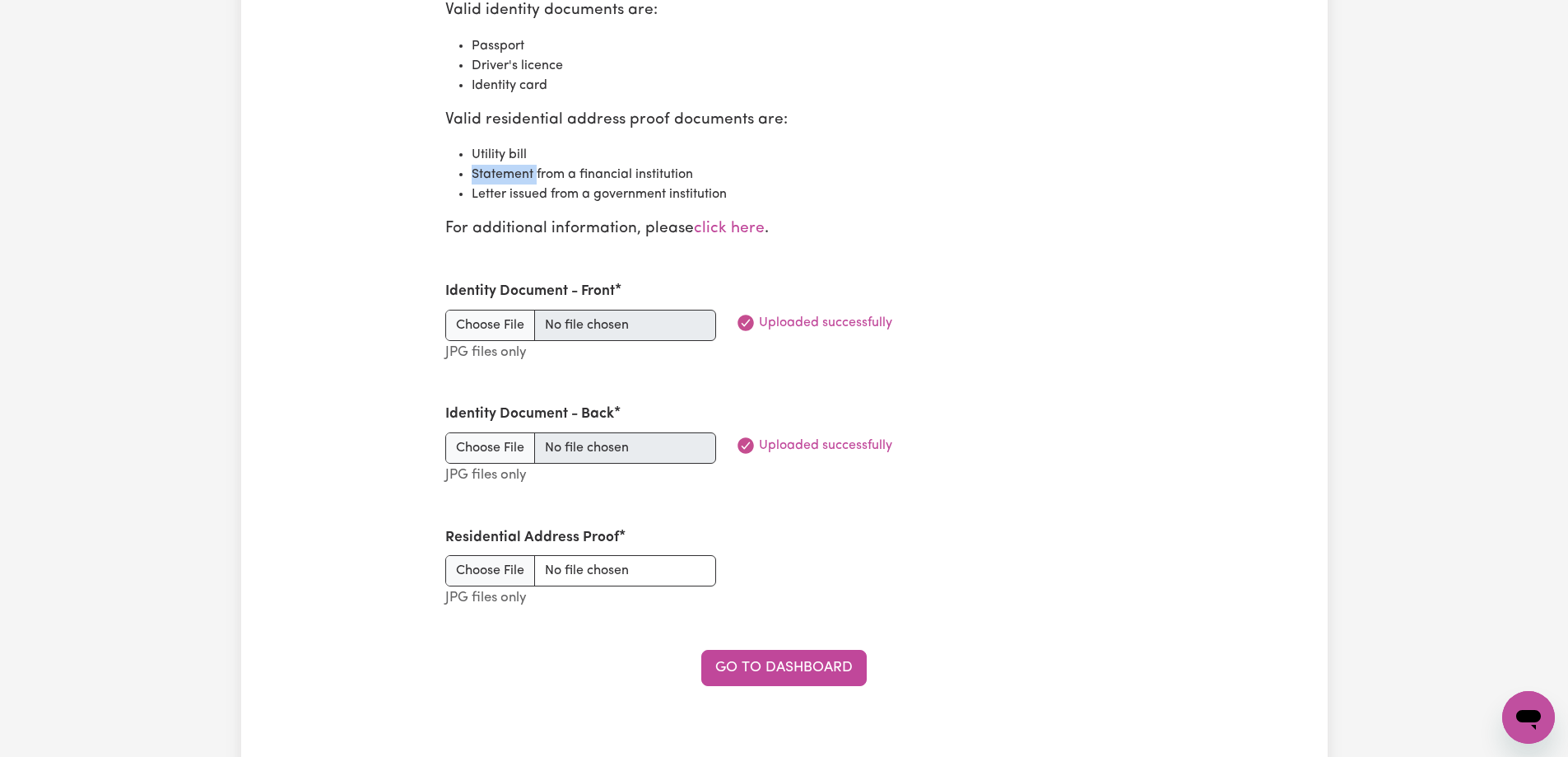
click at [493, 177] on li "Statement from a financial institution" at bounding box center [797, 175] width 652 height 20
click at [476, 564] on input "Residential Address Proof" at bounding box center [581, 569] width 271 height 31
click at [493, 569] on input "Residential Address Proof" at bounding box center [581, 569] width 271 height 31
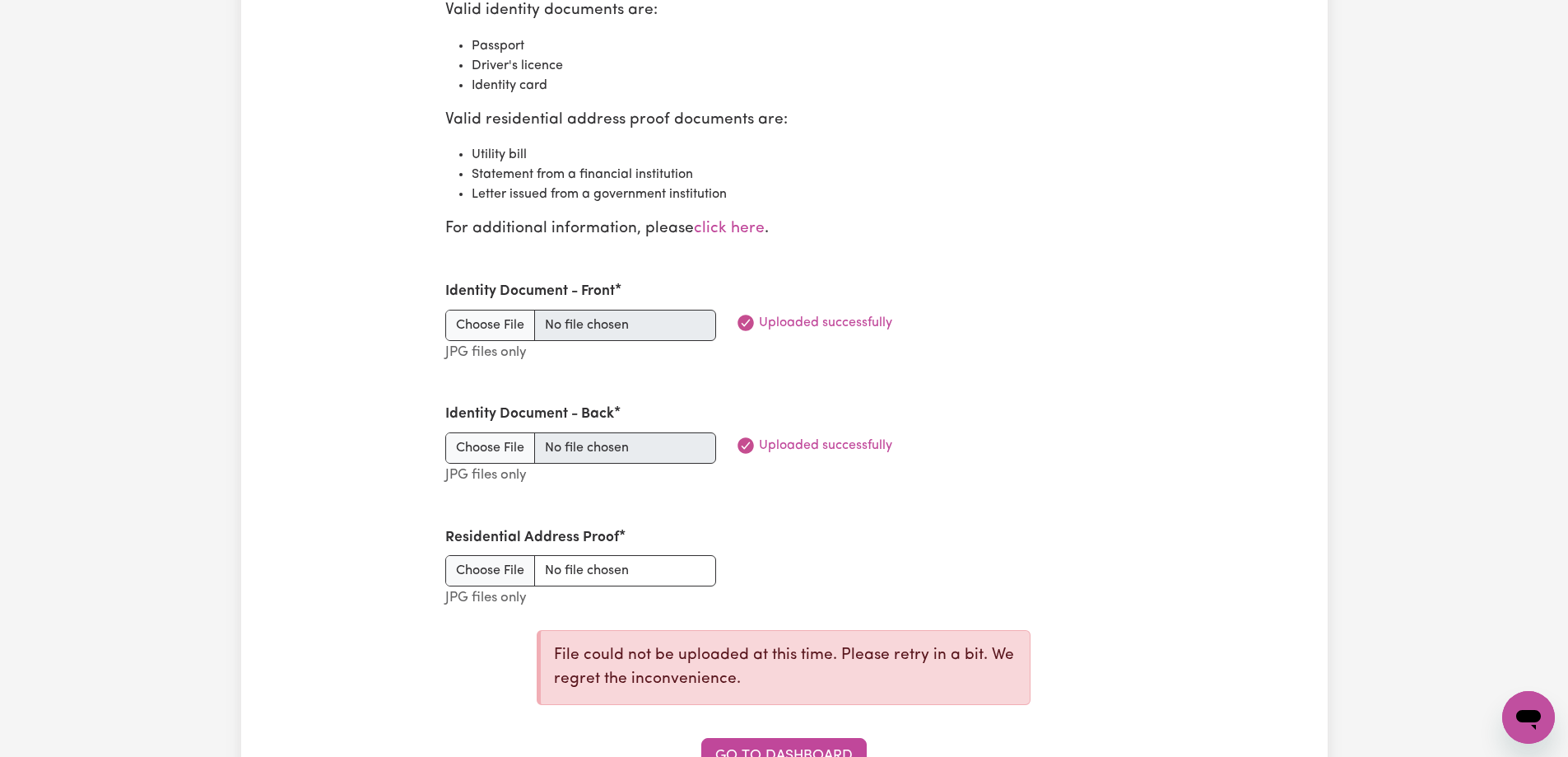
click at [566, 176] on li "Statement from a financial institution" at bounding box center [797, 175] width 652 height 20
drag, startPoint x: 394, startPoint y: 233, endPoint x: 418, endPoint y: 212, distance: 31.9
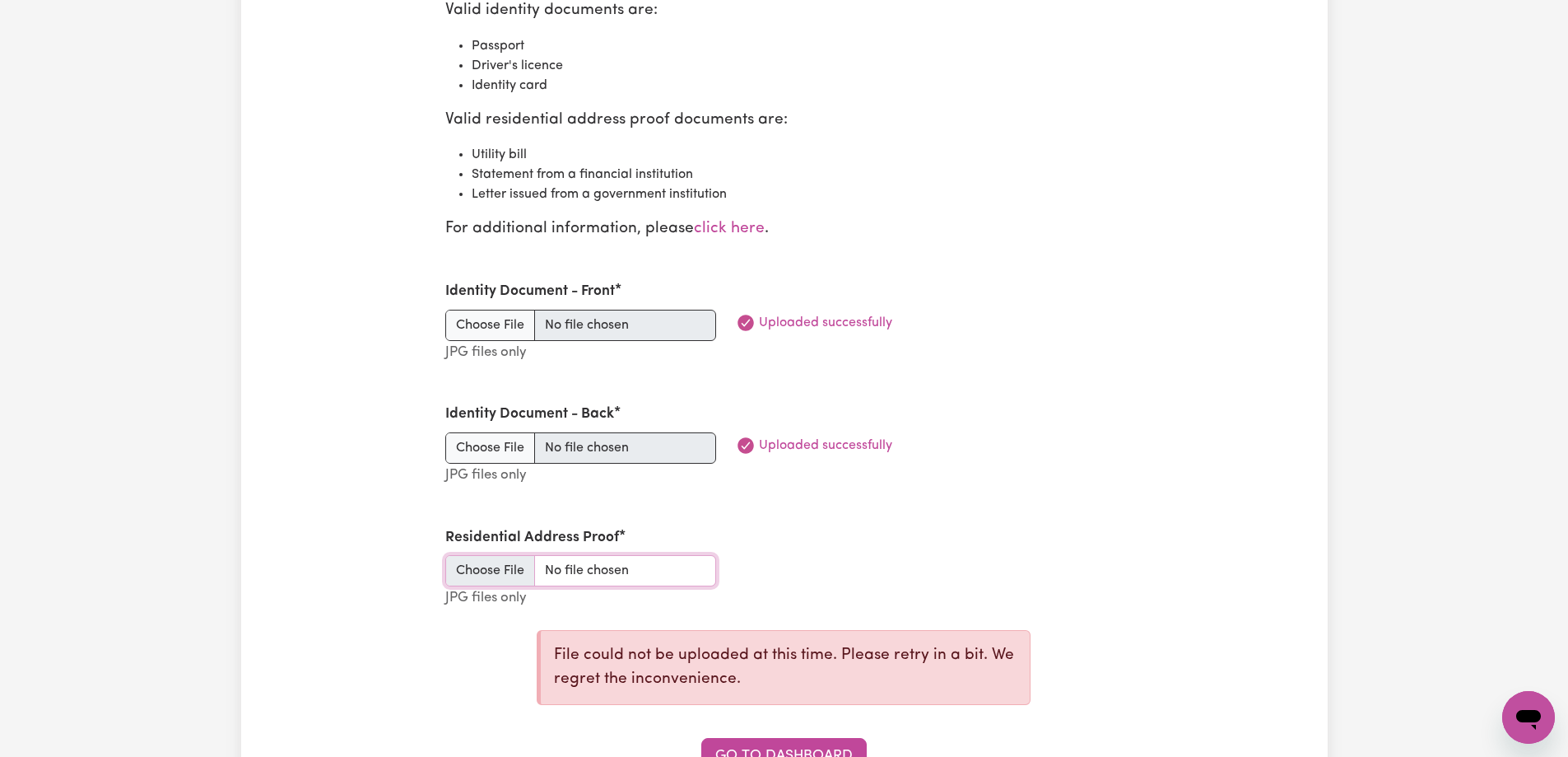
click at [483, 571] on input "Residential Address Proof" at bounding box center [581, 569] width 271 height 31
click at [480, 569] on input "Residential Address Proof" at bounding box center [581, 569] width 271 height 31
type input "C:\fakepath\图片_20250828205500.jpg"
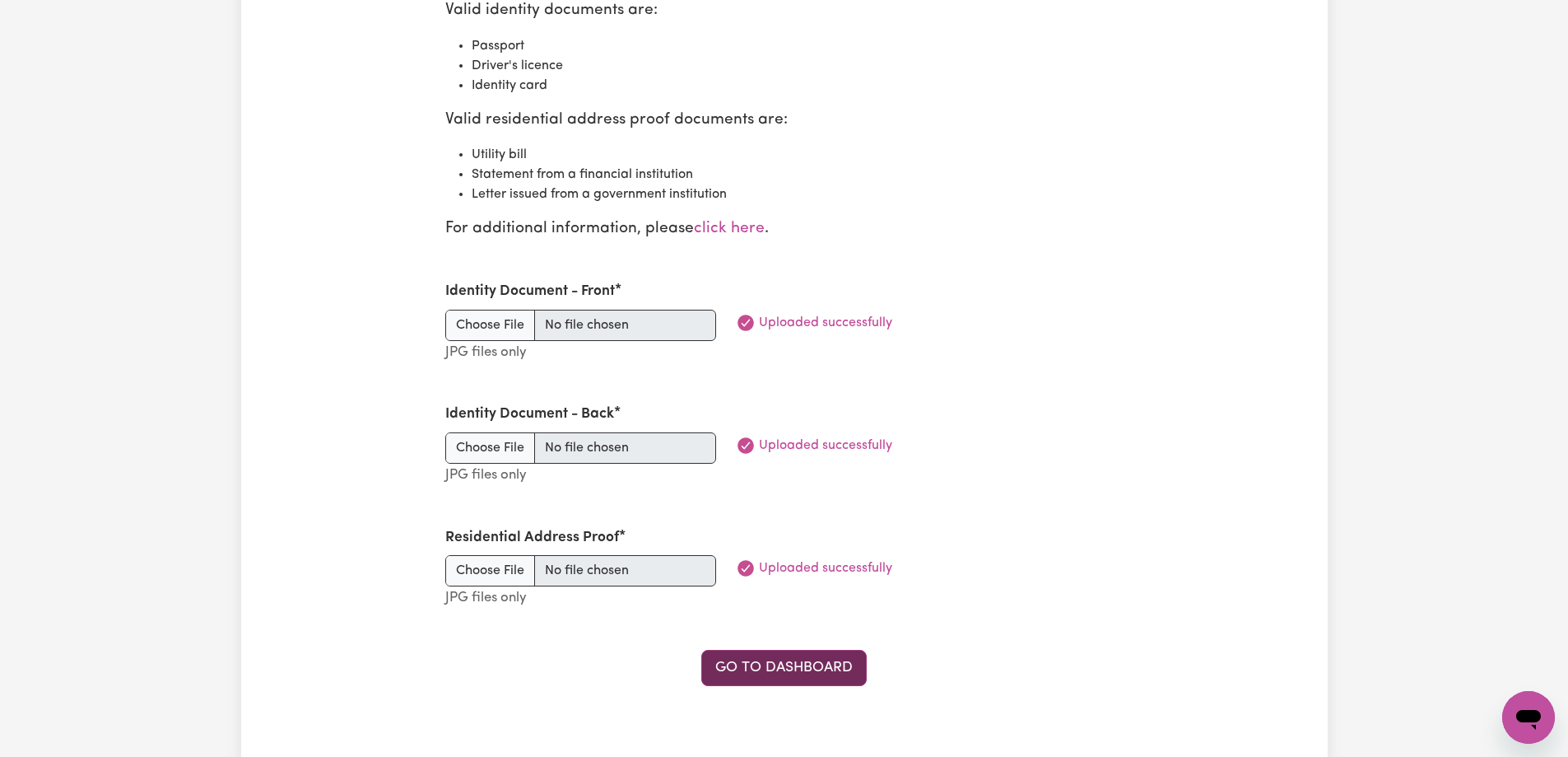
click at [785, 668] on link "Go to Dashboard" at bounding box center [784, 667] width 165 height 36
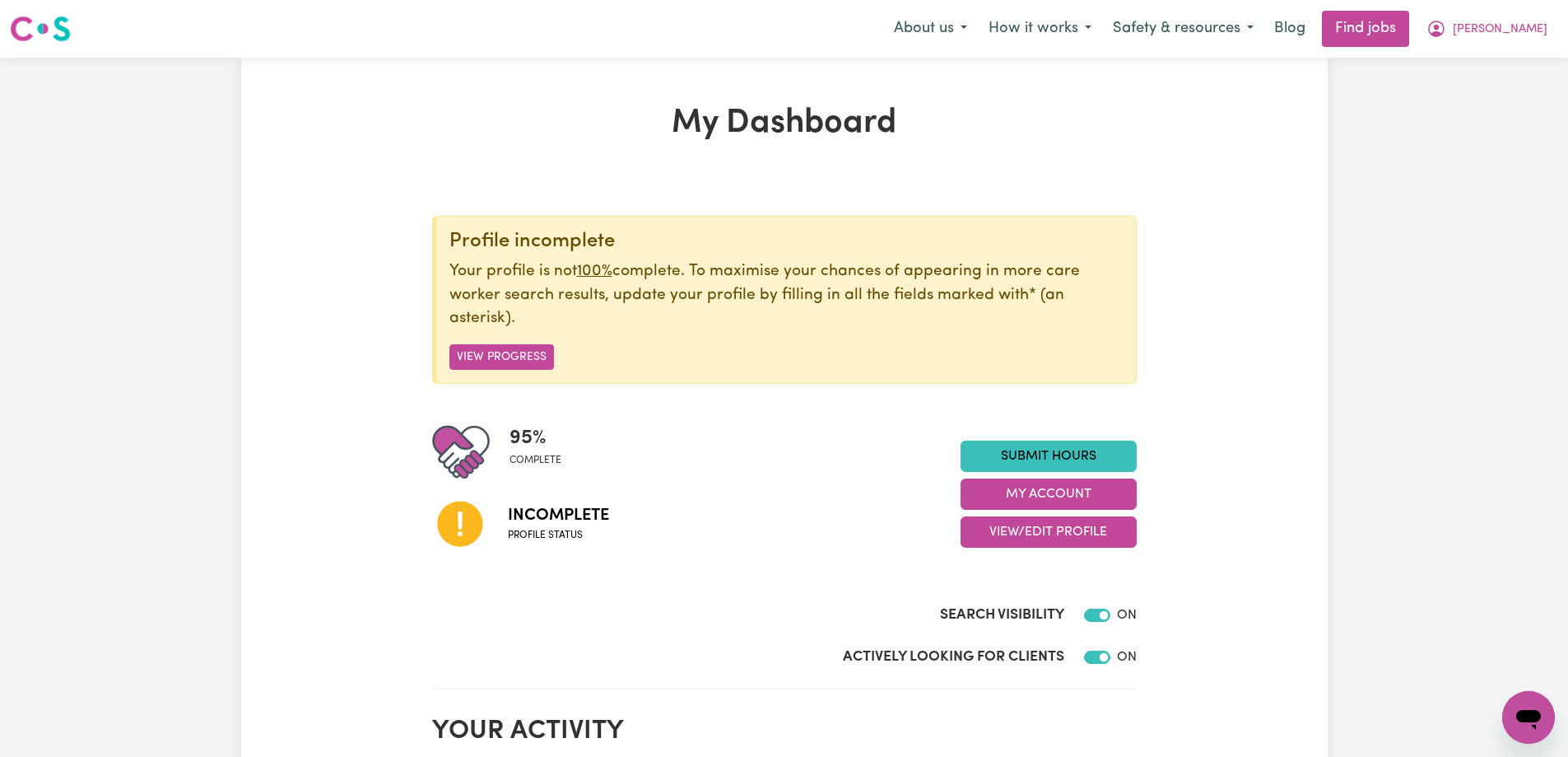
click at [579, 533] on span "Profile status" at bounding box center [558, 535] width 102 height 15
click at [626, 615] on div "Search Visibility ON" at bounding box center [784, 618] width 705 height 28
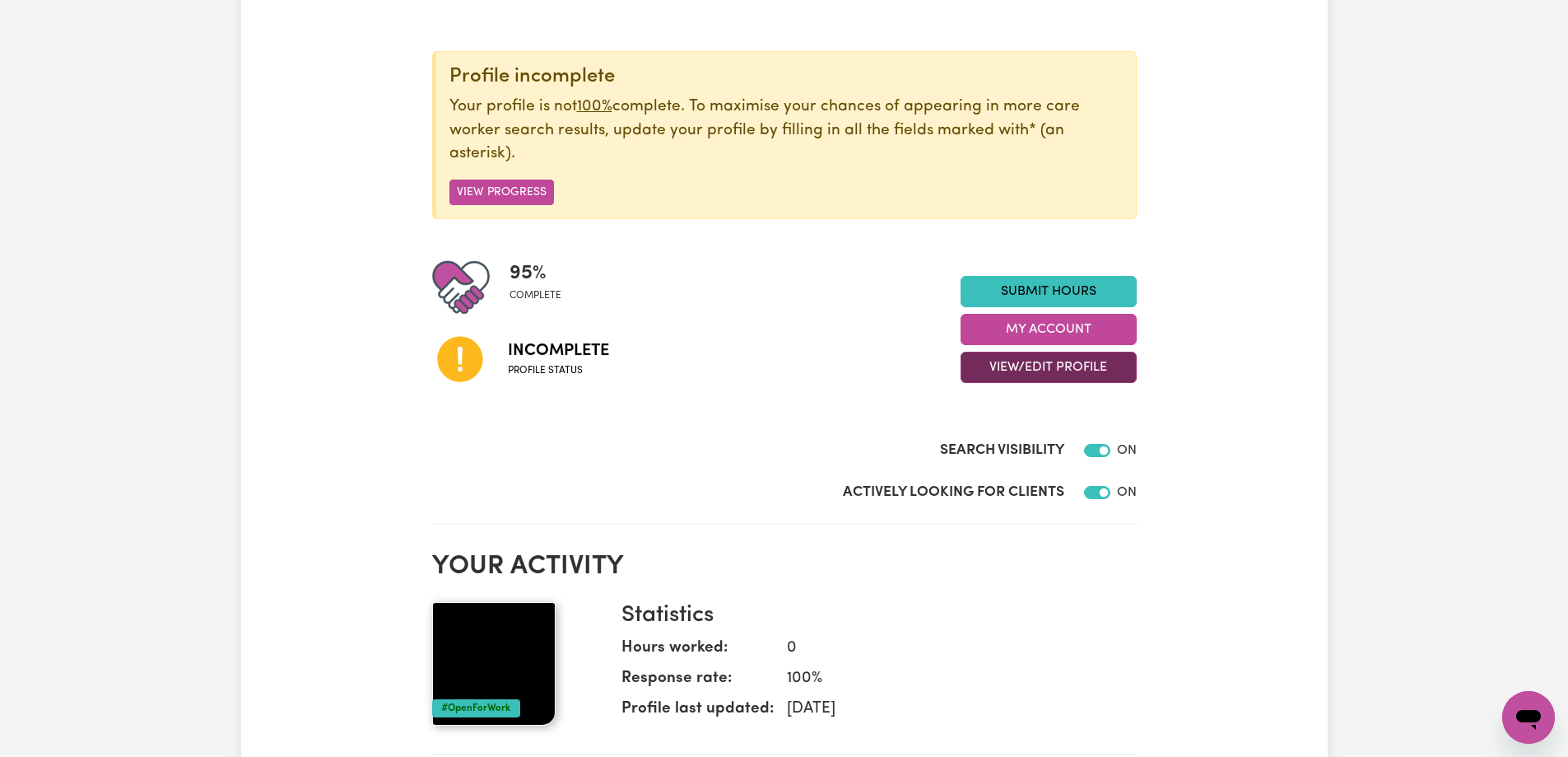
click at [1045, 372] on button "View/Edit Profile" at bounding box center [1049, 367] width 176 height 31
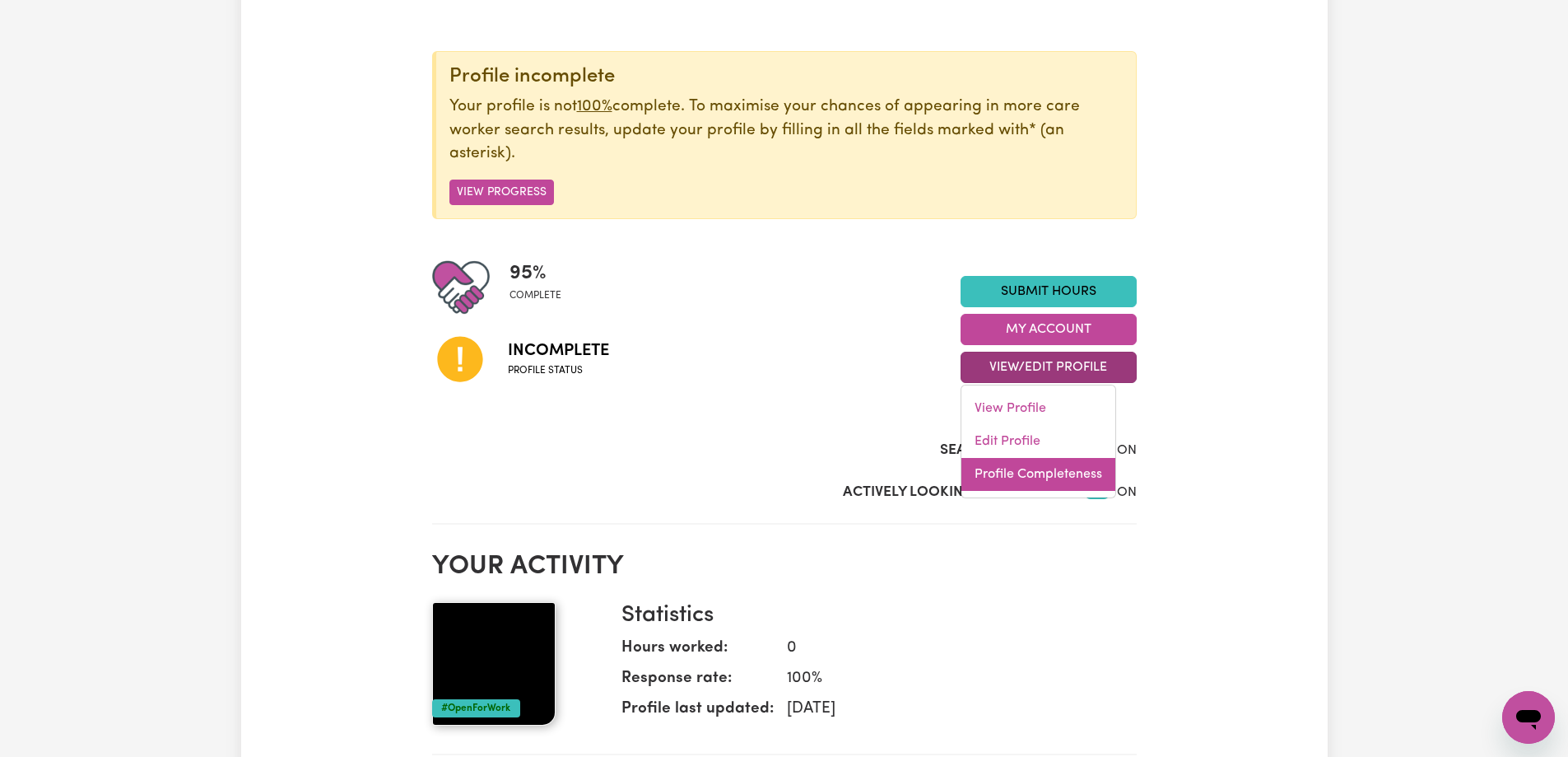
click at [1032, 477] on link "Profile Completeness" at bounding box center [1038, 474] width 154 height 33
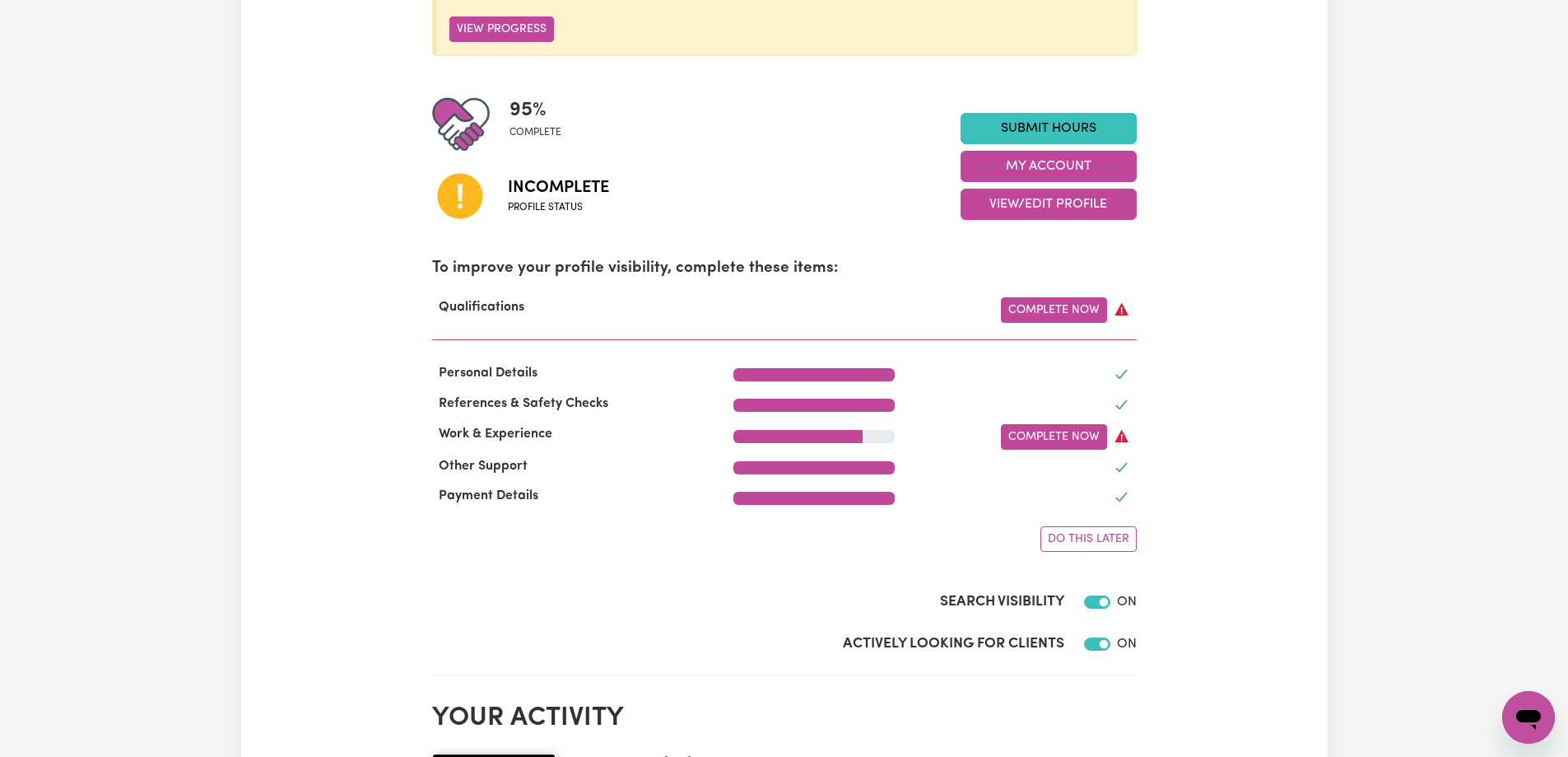
scroll to position [329, 0]
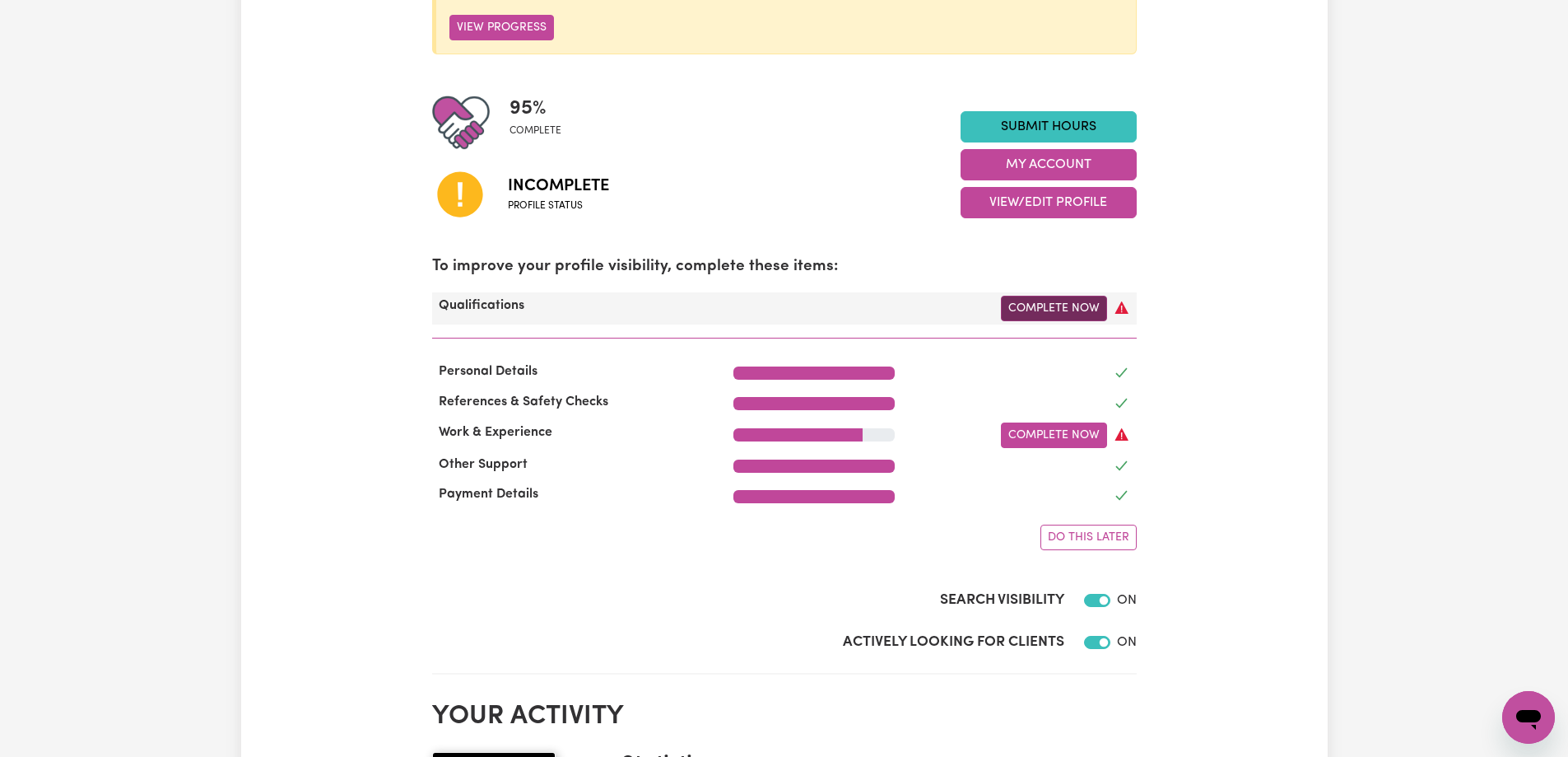
click at [1083, 314] on link "Complete Now" at bounding box center [1054, 308] width 107 height 26
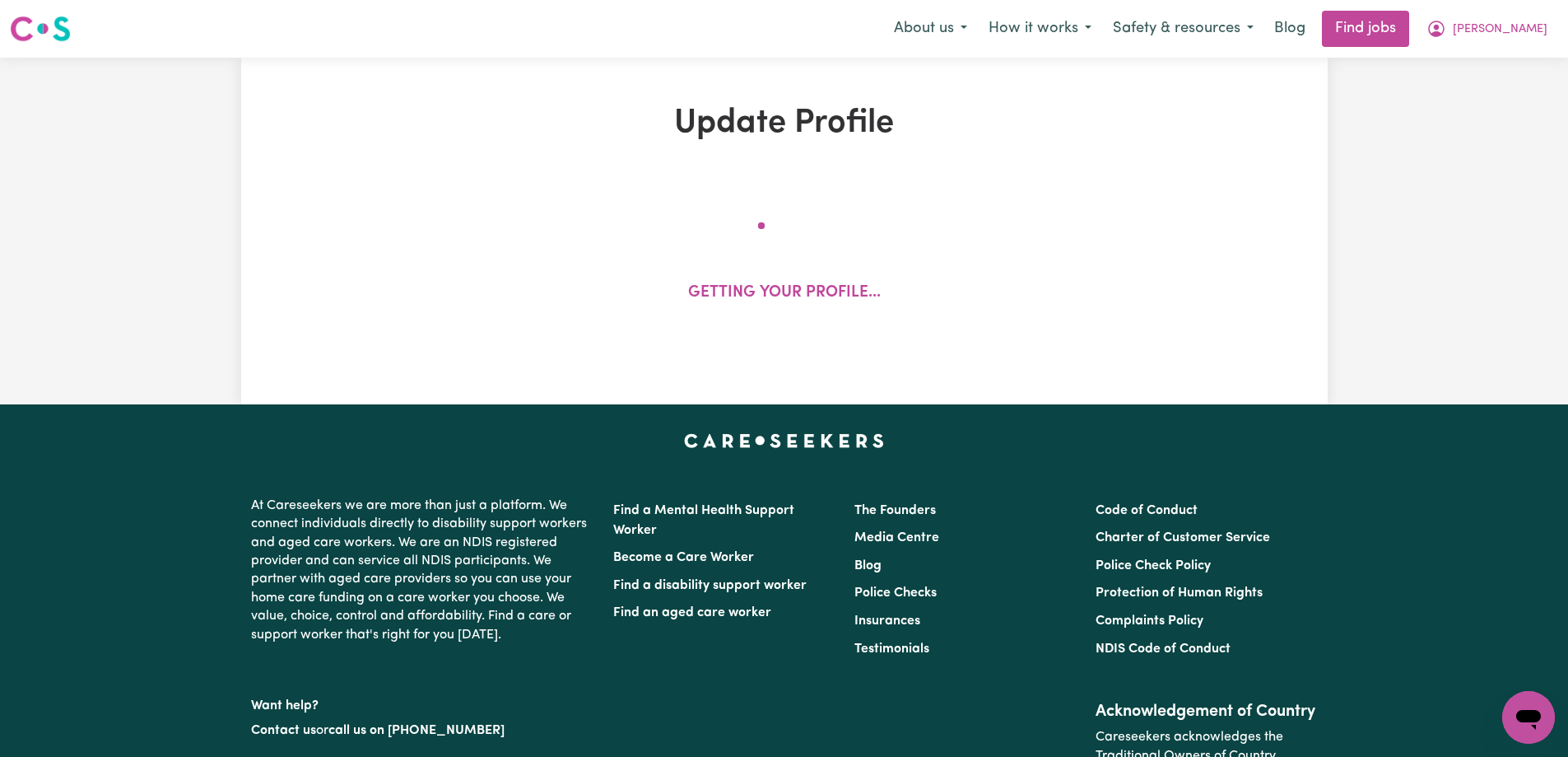
select select "2023"
select select "2022"
select select "2025"
select select "2022"
select select "2023"
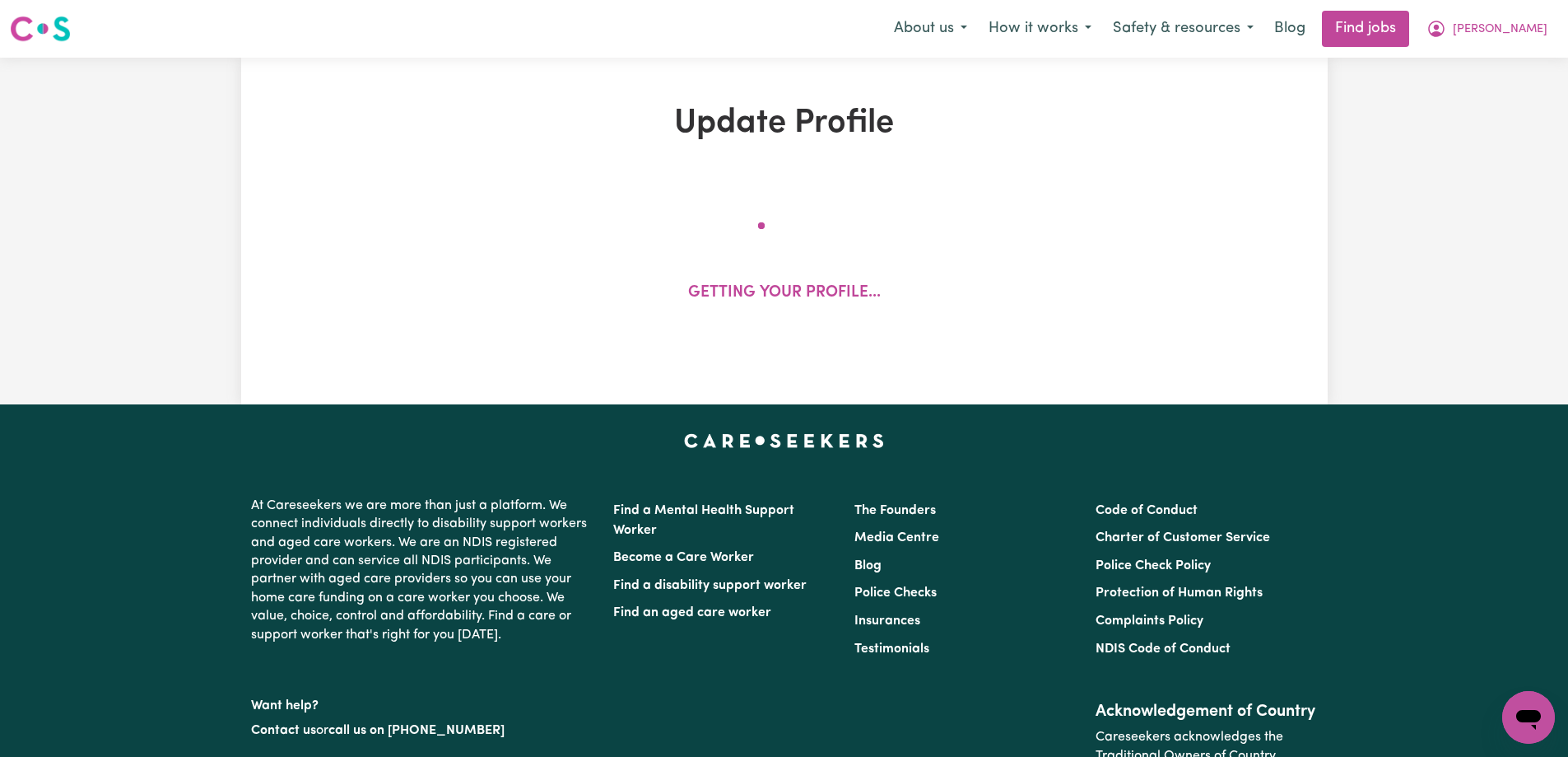
select select "Certificate III (Individual Support)"
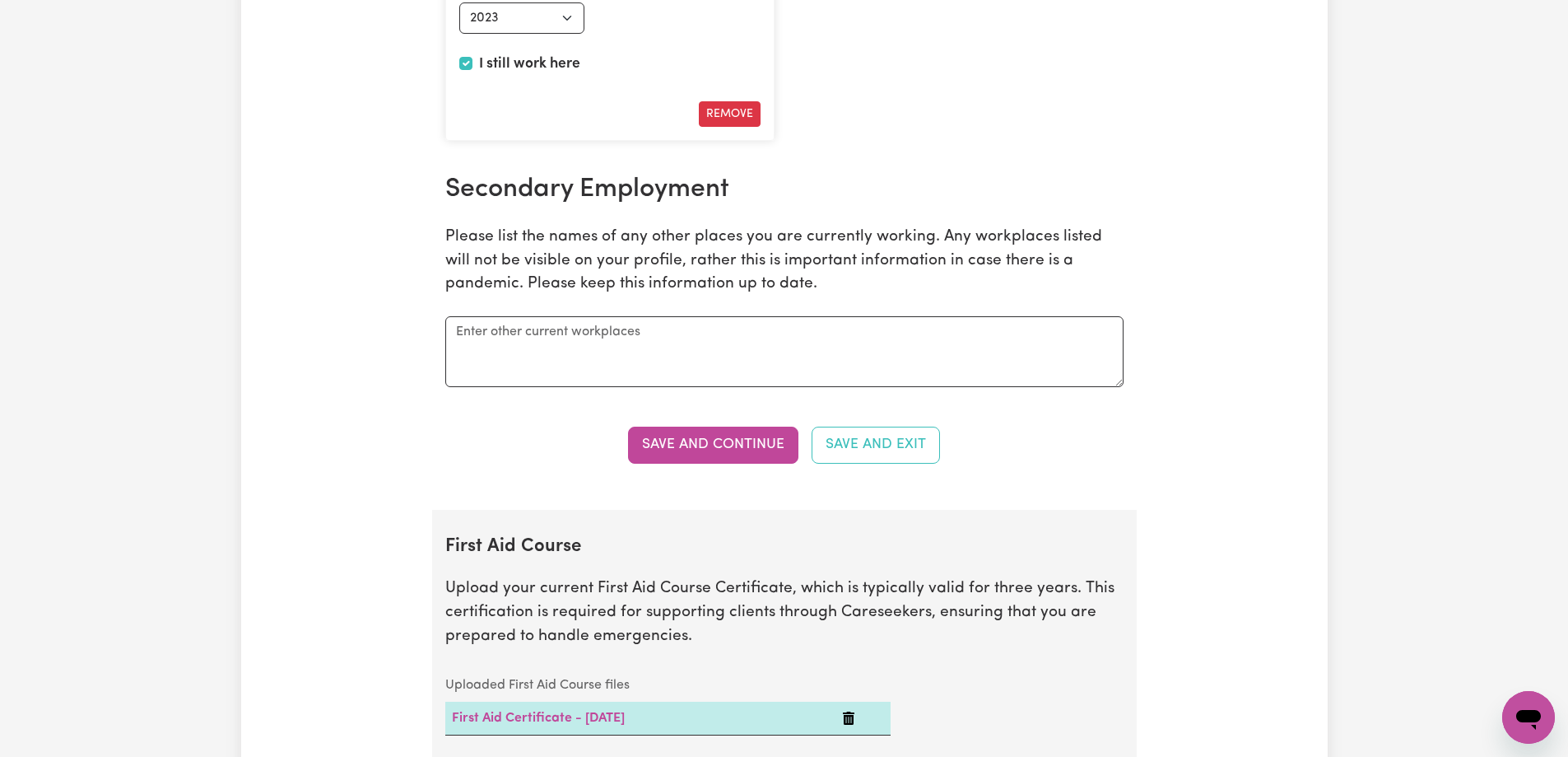
scroll to position [3459, 0]
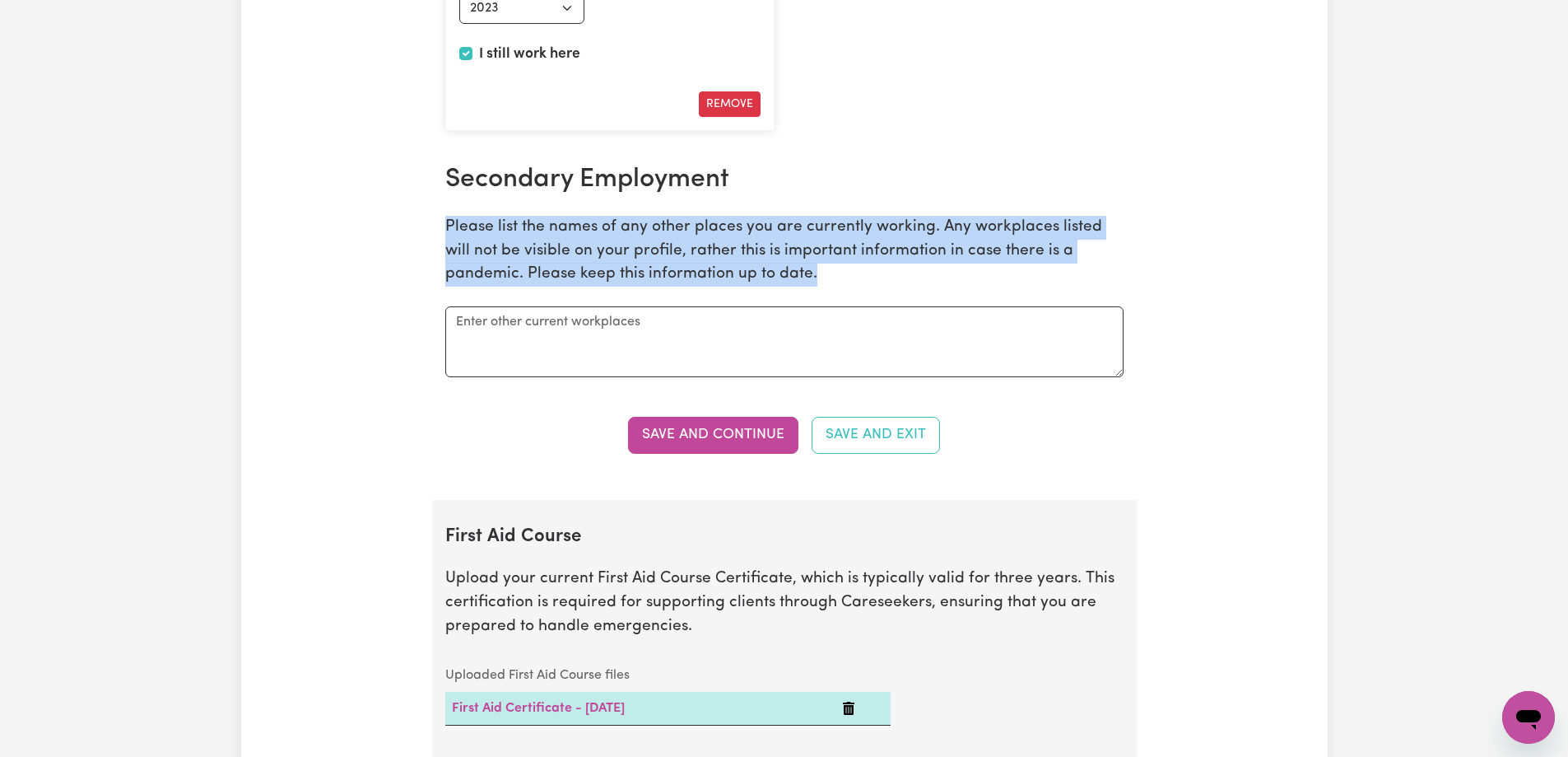
drag, startPoint x: 445, startPoint y: 226, endPoint x: 749, endPoint y: 288, distance: 310.3
click at [749, 288] on div "Secondary Employment Please list the names of any other places you are currentl…" at bounding box center [784, 270] width 698 height 213
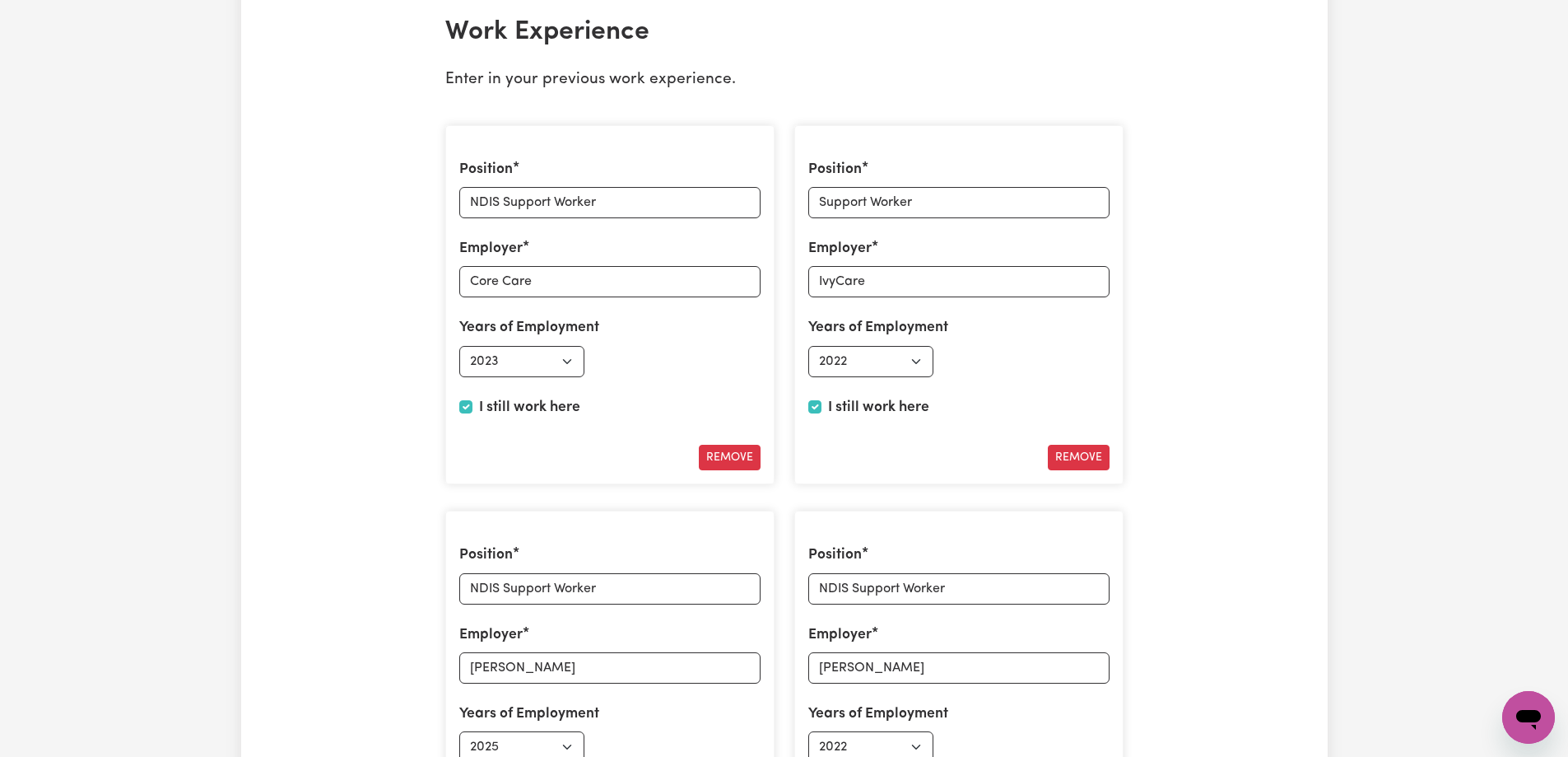
scroll to position [2223, 0]
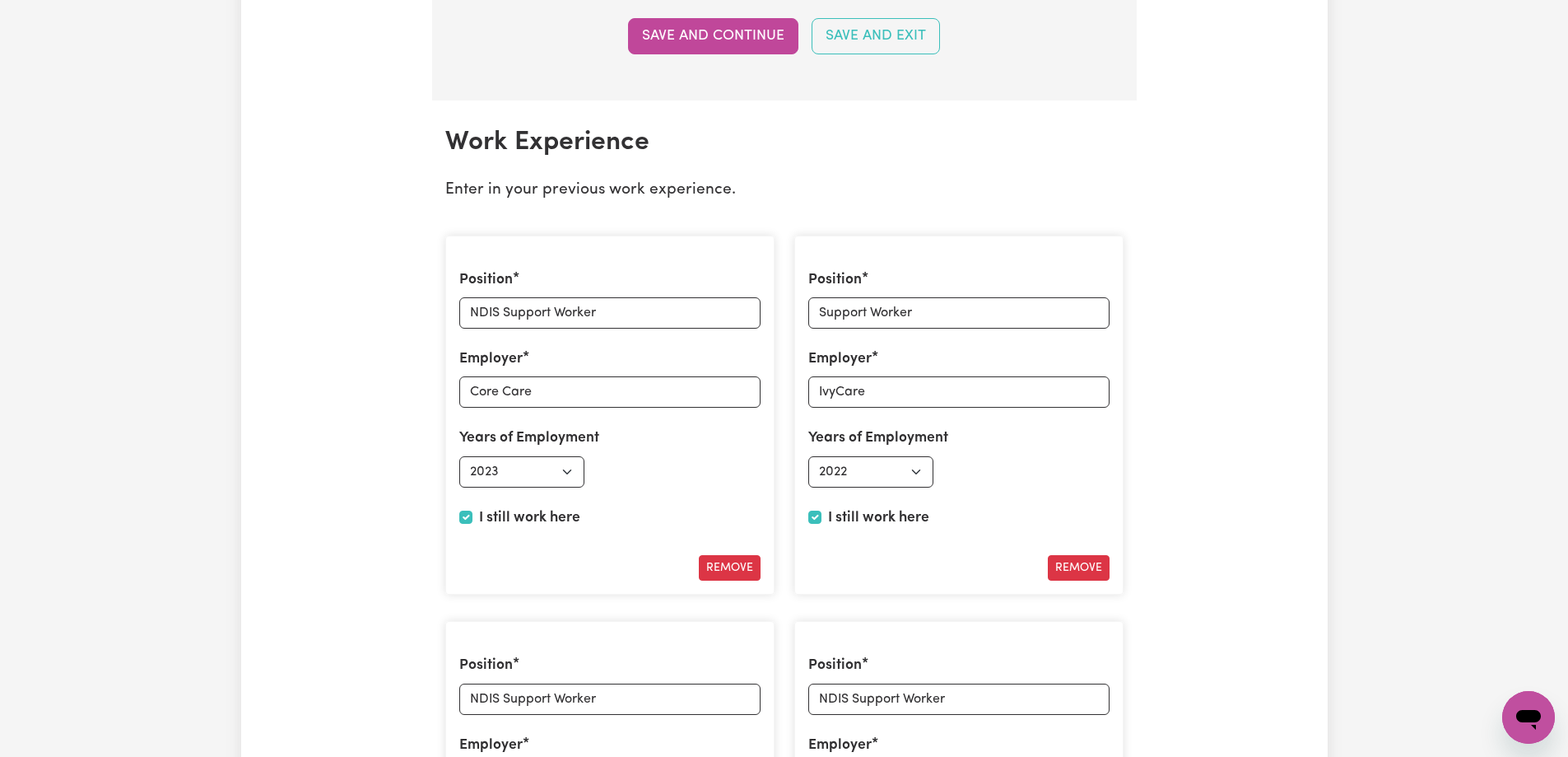
click at [593, 191] on p "Enter in your previous work experience." at bounding box center [784, 190] width 678 height 24
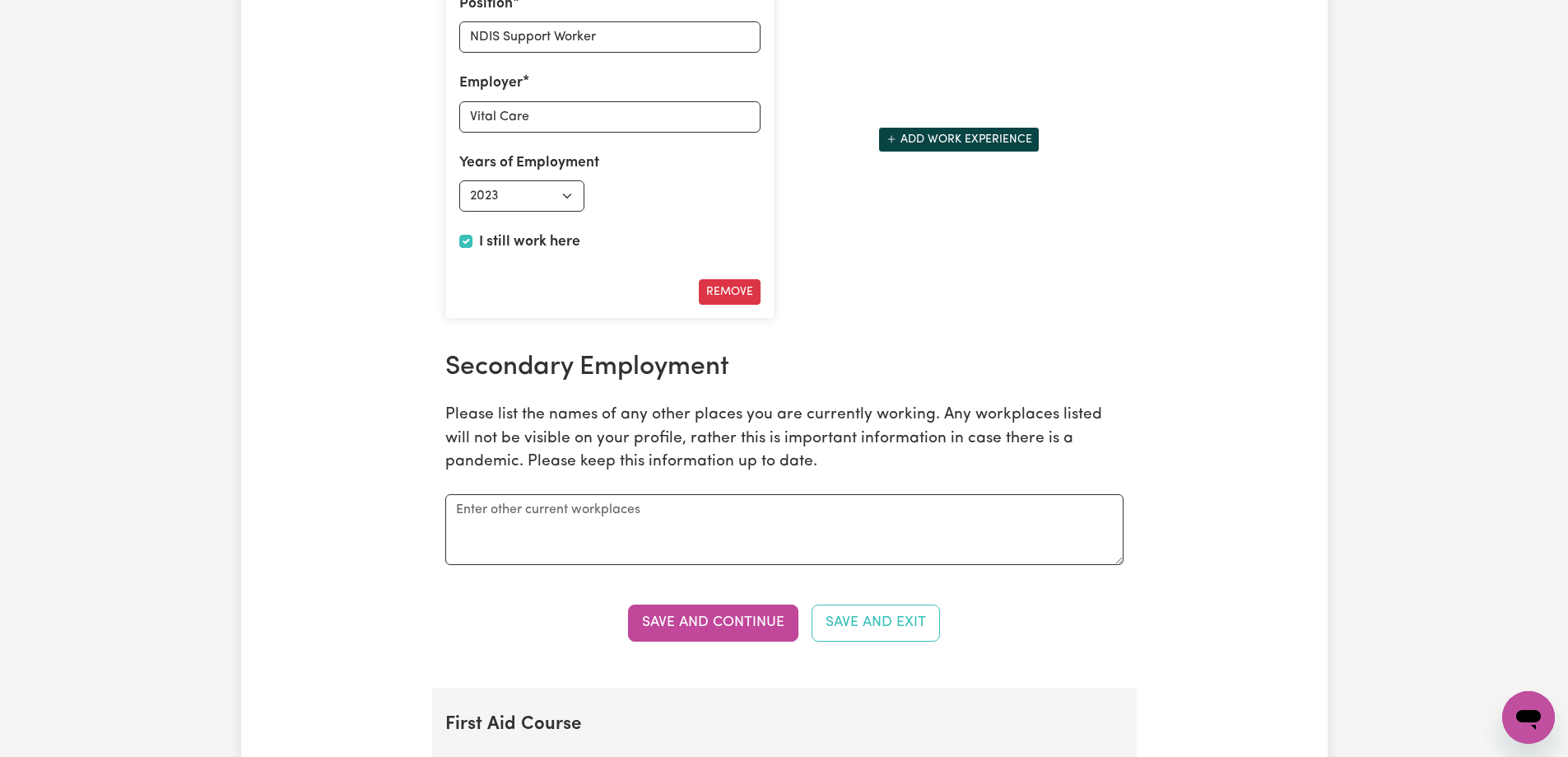
scroll to position [3459, 0]
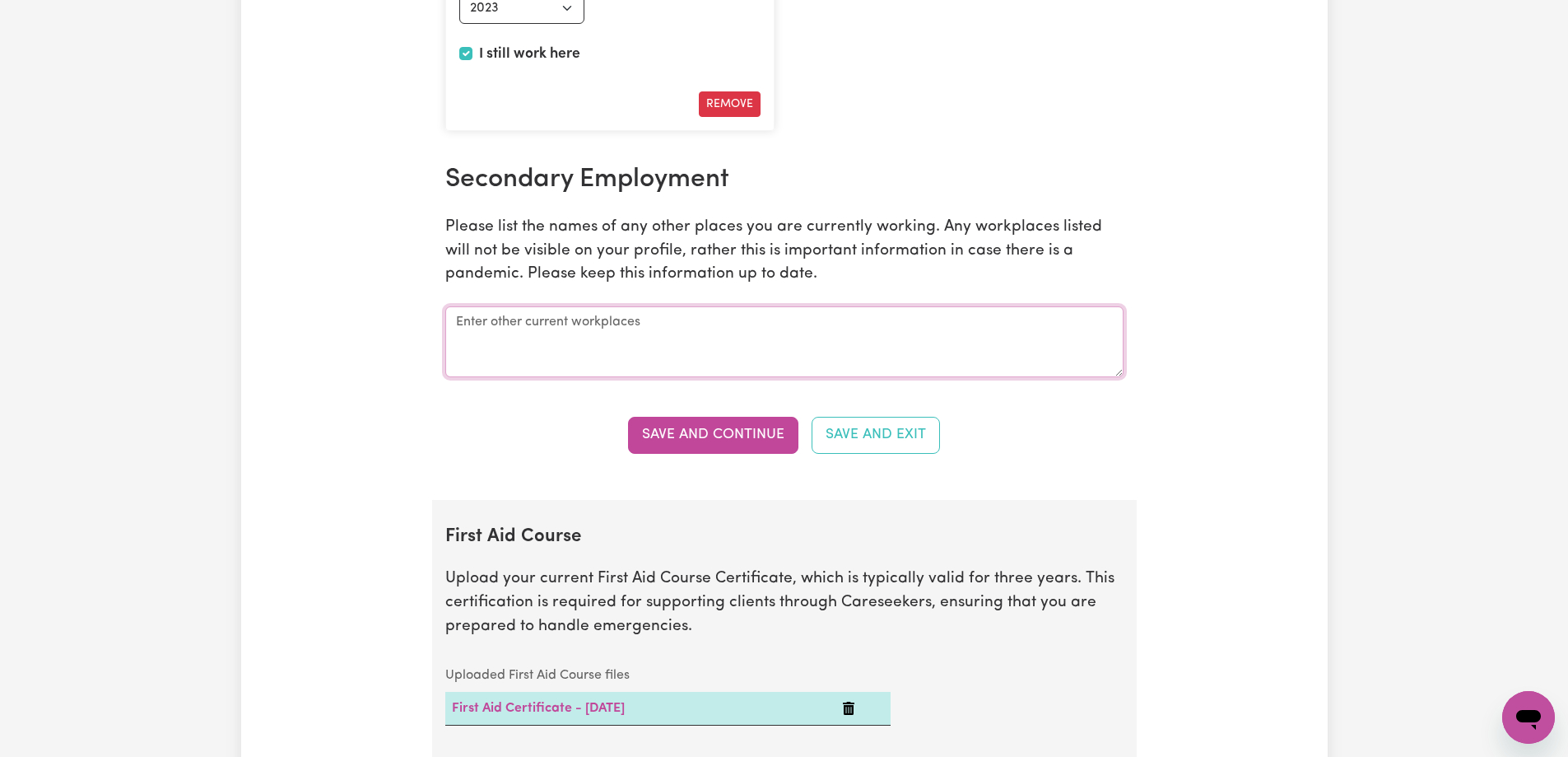
click at [494, 310] on textarea at bounding box center [784, 341] width 678 height 71
type textarea "Core Care, IvyCare, [PERSON_NAME], [PERSON_NAME], Vital Care"
click at [696, 441] on button "Save and Continue" at bounding box center [713, 435] width 170 height 36
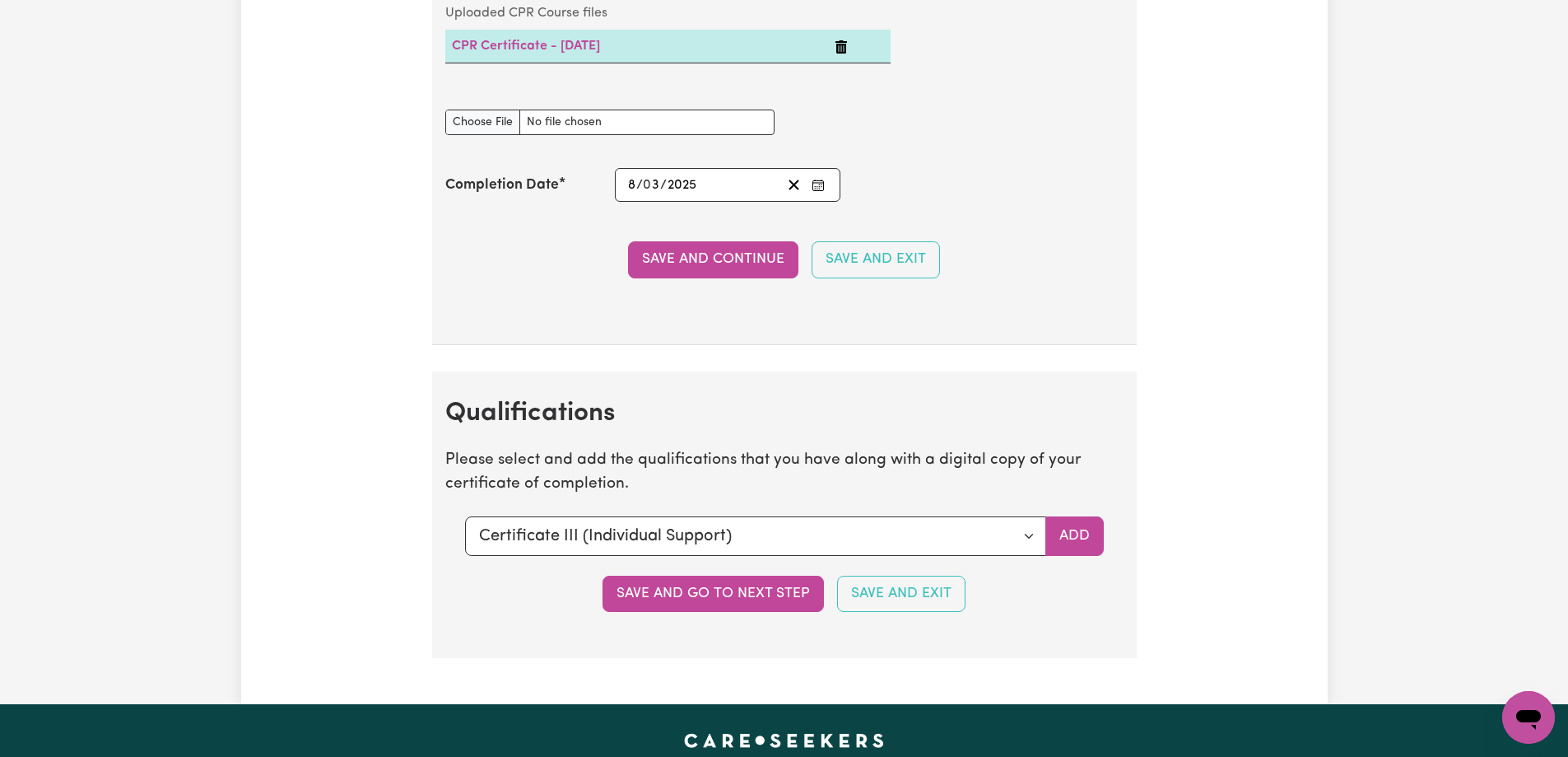
scroll to position [4700, 0]
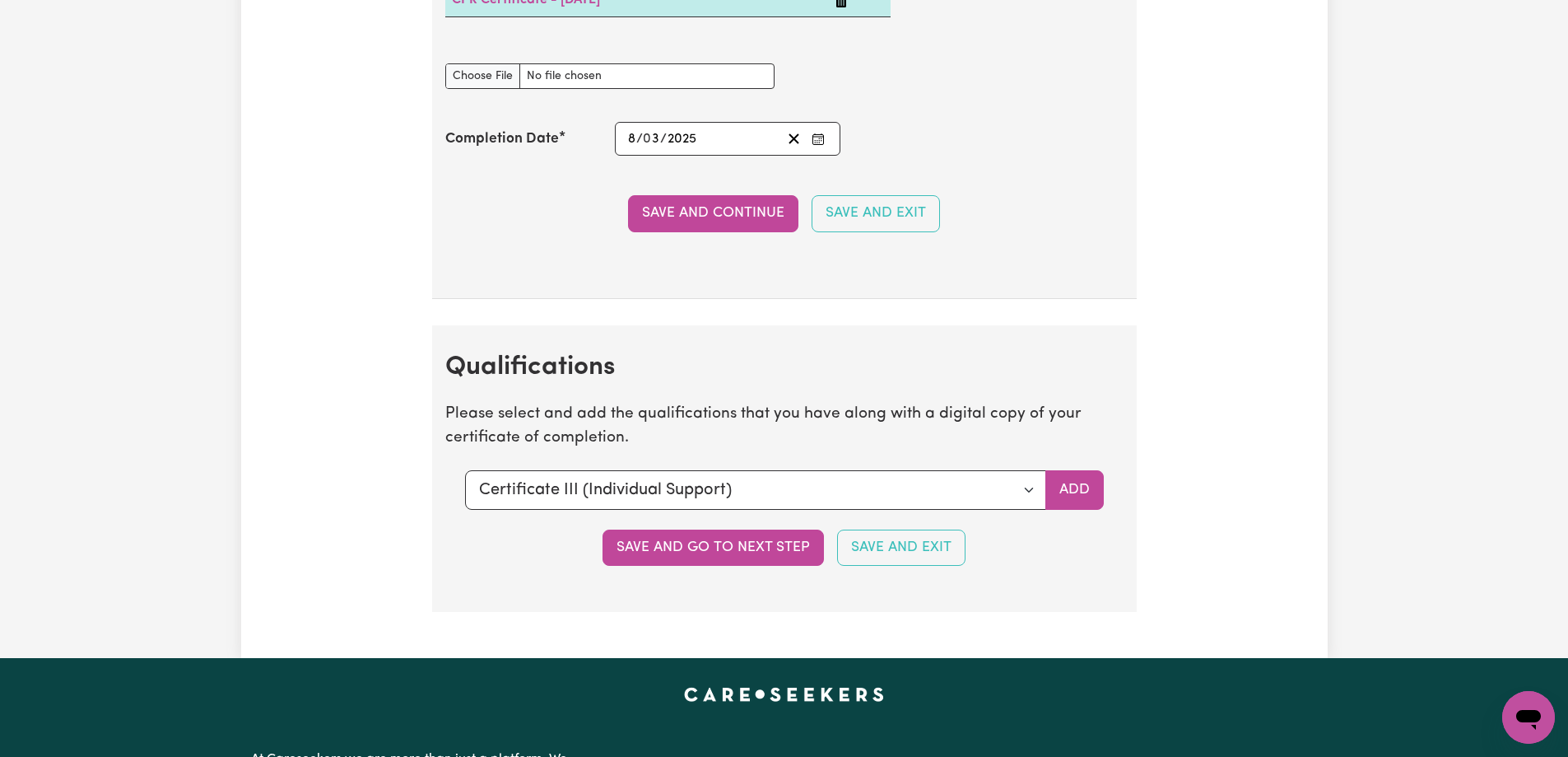
drag, startPoint x: 702, startPoint y: 543, endPoint x: 833, endPoint y: 520, distance: 133.0
click at [715, 597] on section "Qualifications Please select and add the qualifications that you have along wit…" at bounding box center [784, 468] width 705 height 286
click at [832, 495] on select "Select a qualification to add... Certificate III (Individual Support) Certifica…" at bounding box center [755, 490] width 581 height 40
select select "Diploma of Community Services"
click at [465, 470] on select "Select a qualification to add... Certificate III (Individual Support) Certifica…" at bounding box center [755, 490] width 581 height 40
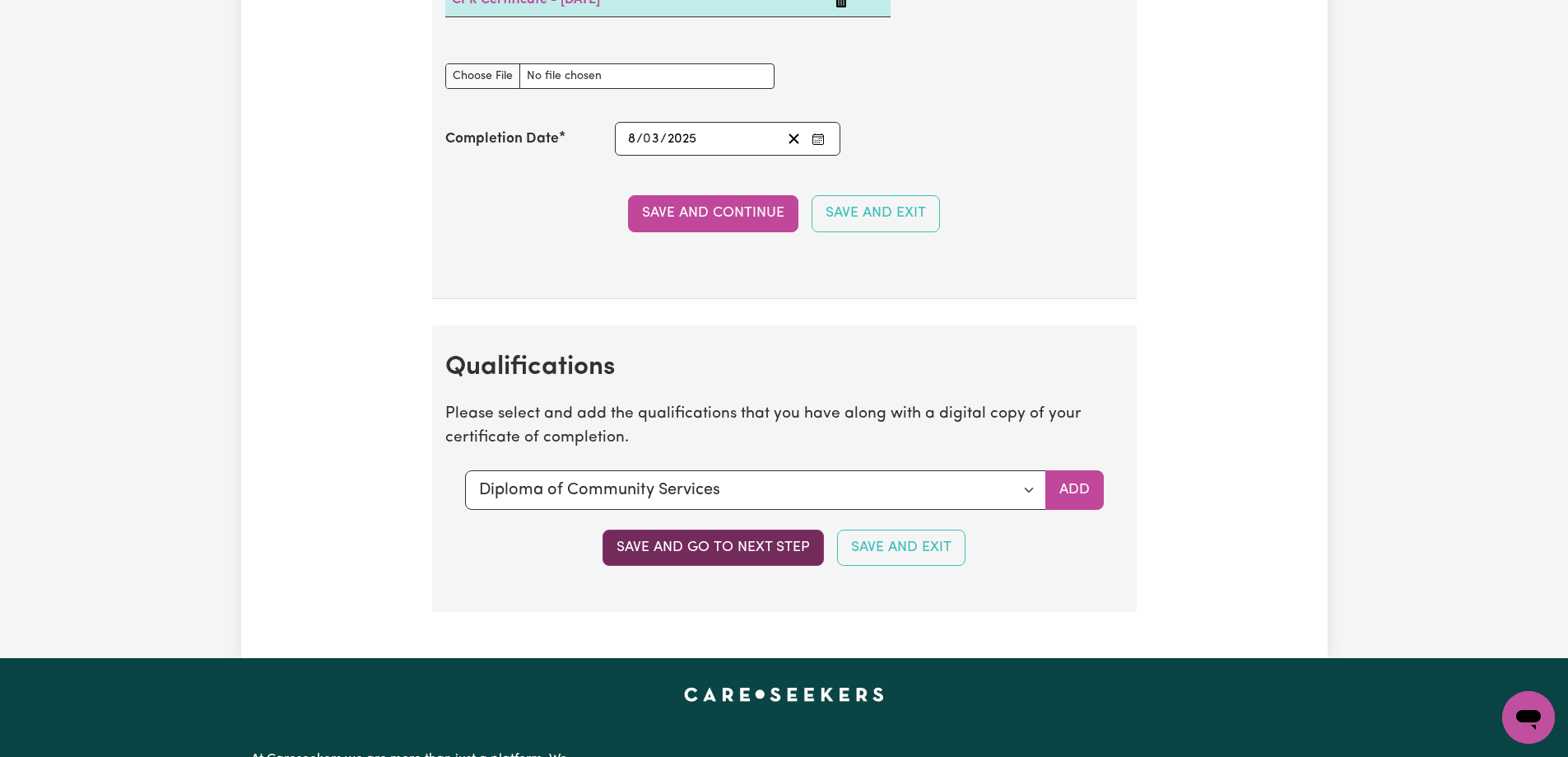
click at [688, 547] on button "Save and go to next step" at bounding box center [713, 548] width 221 height 36
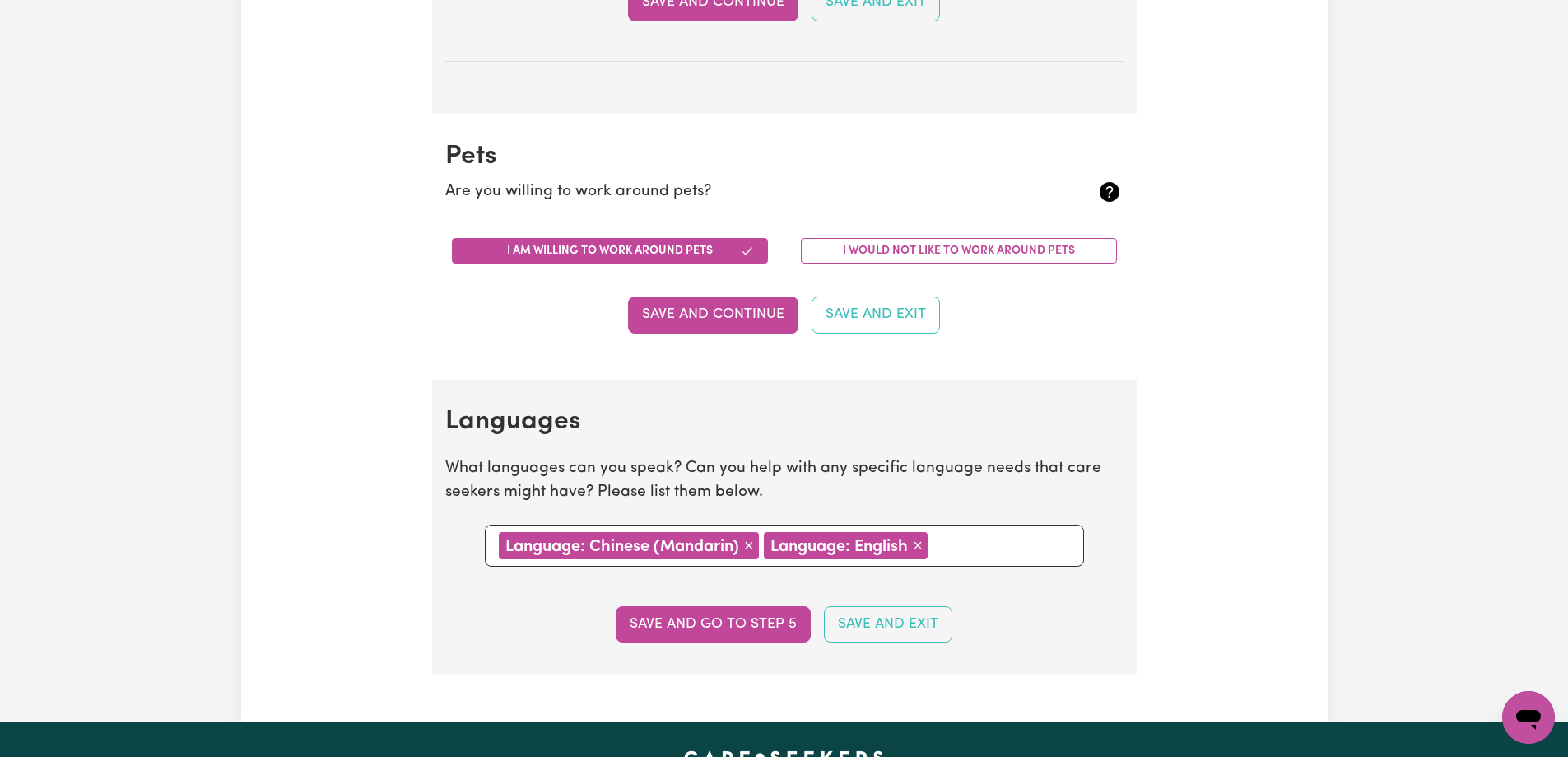
scroll to position [1647, 0]
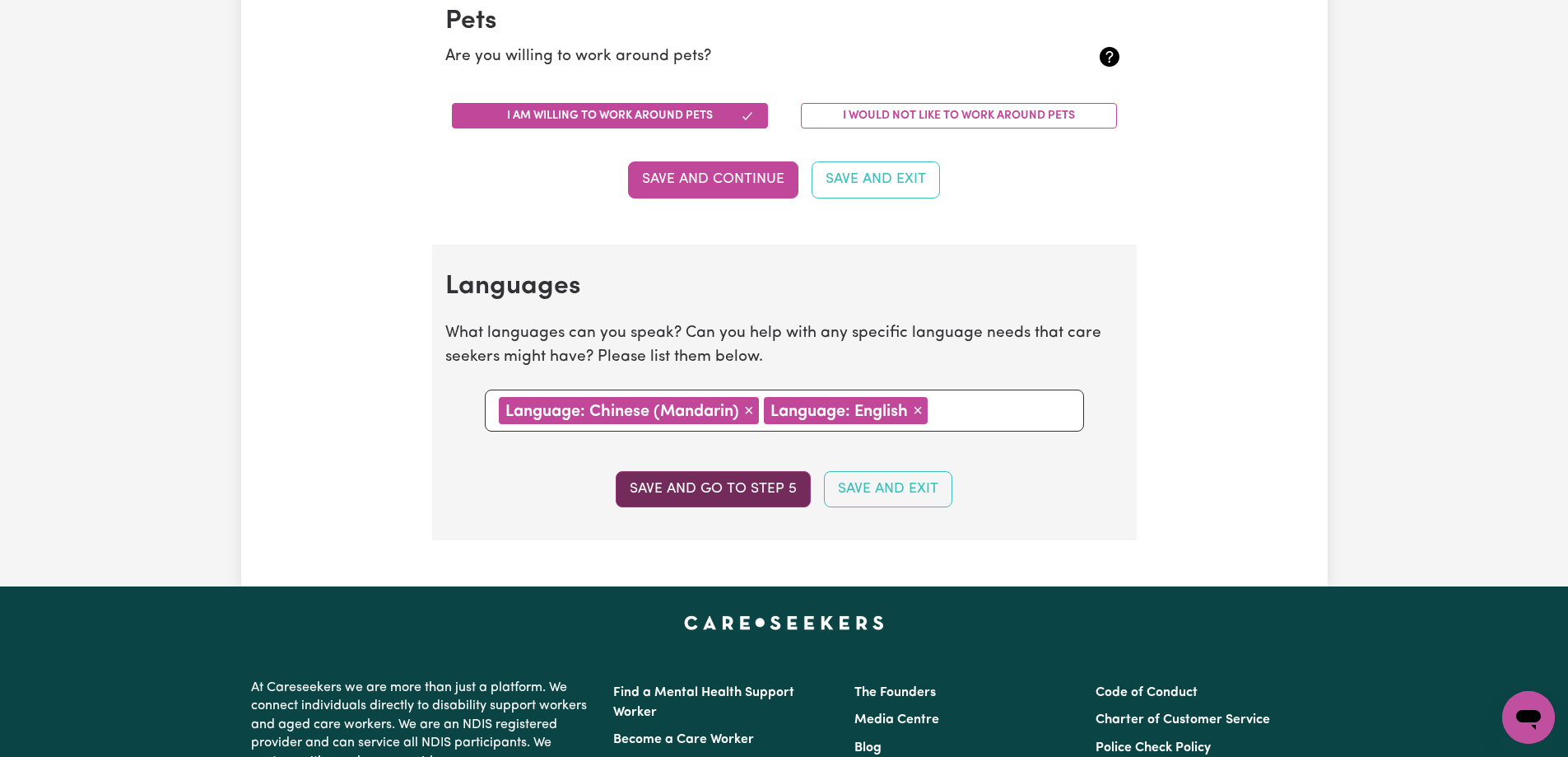
click at [740, 487] on button "Save and go to step 5" at bounding box center [714, 489] width 195 height 36
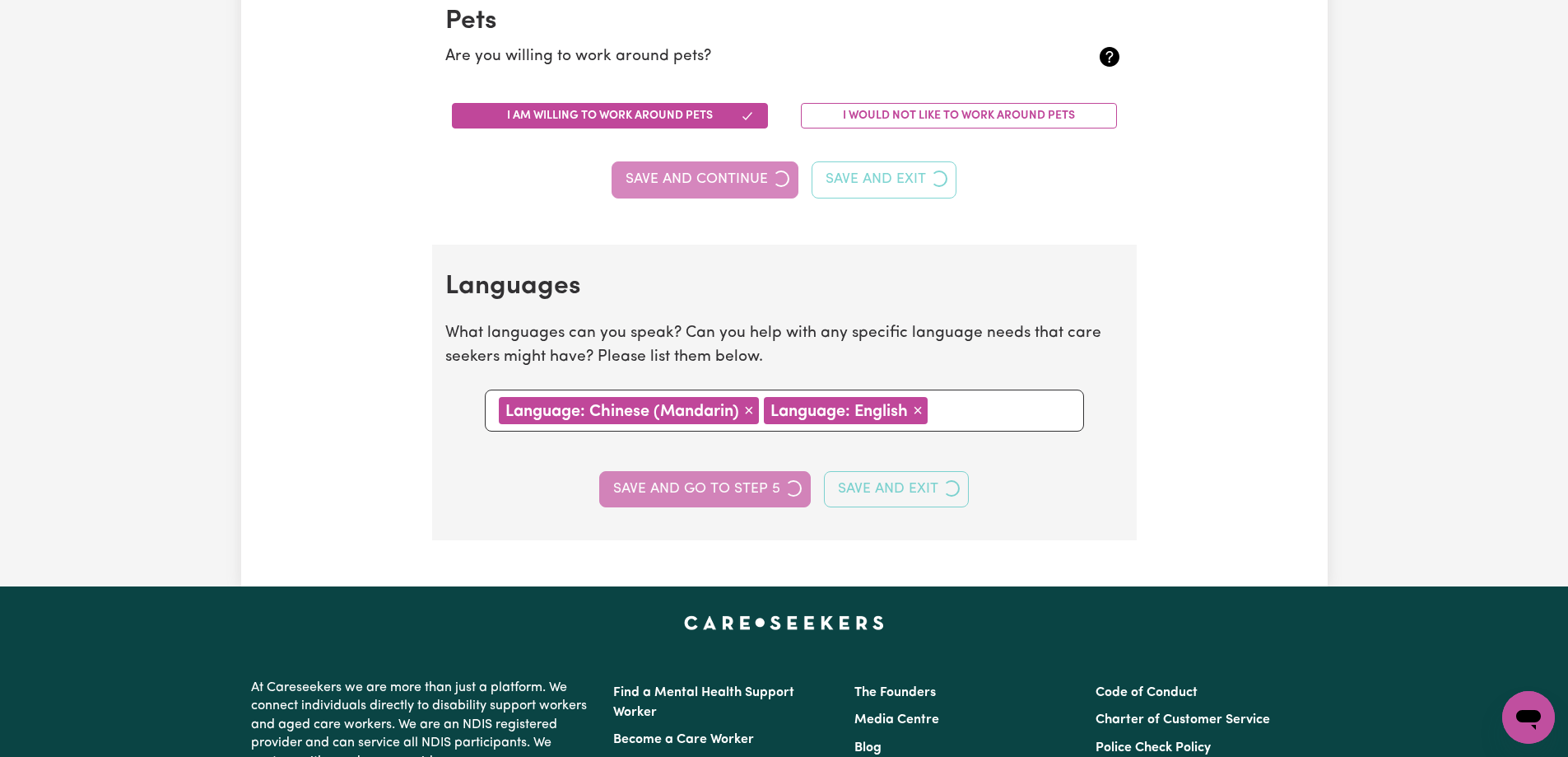
select select "I am providing services privately on my own"
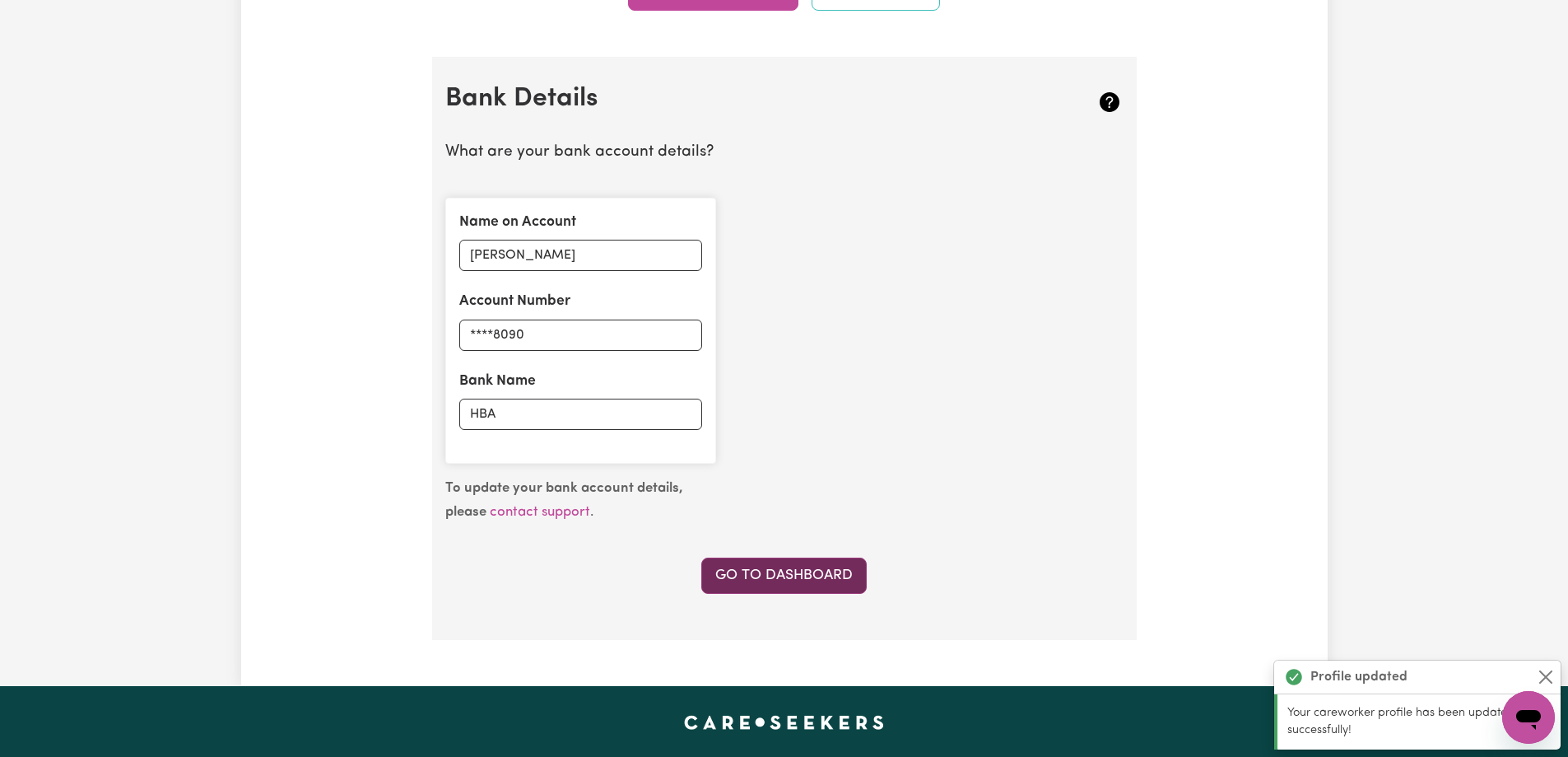
scroll to position [1318, 0]
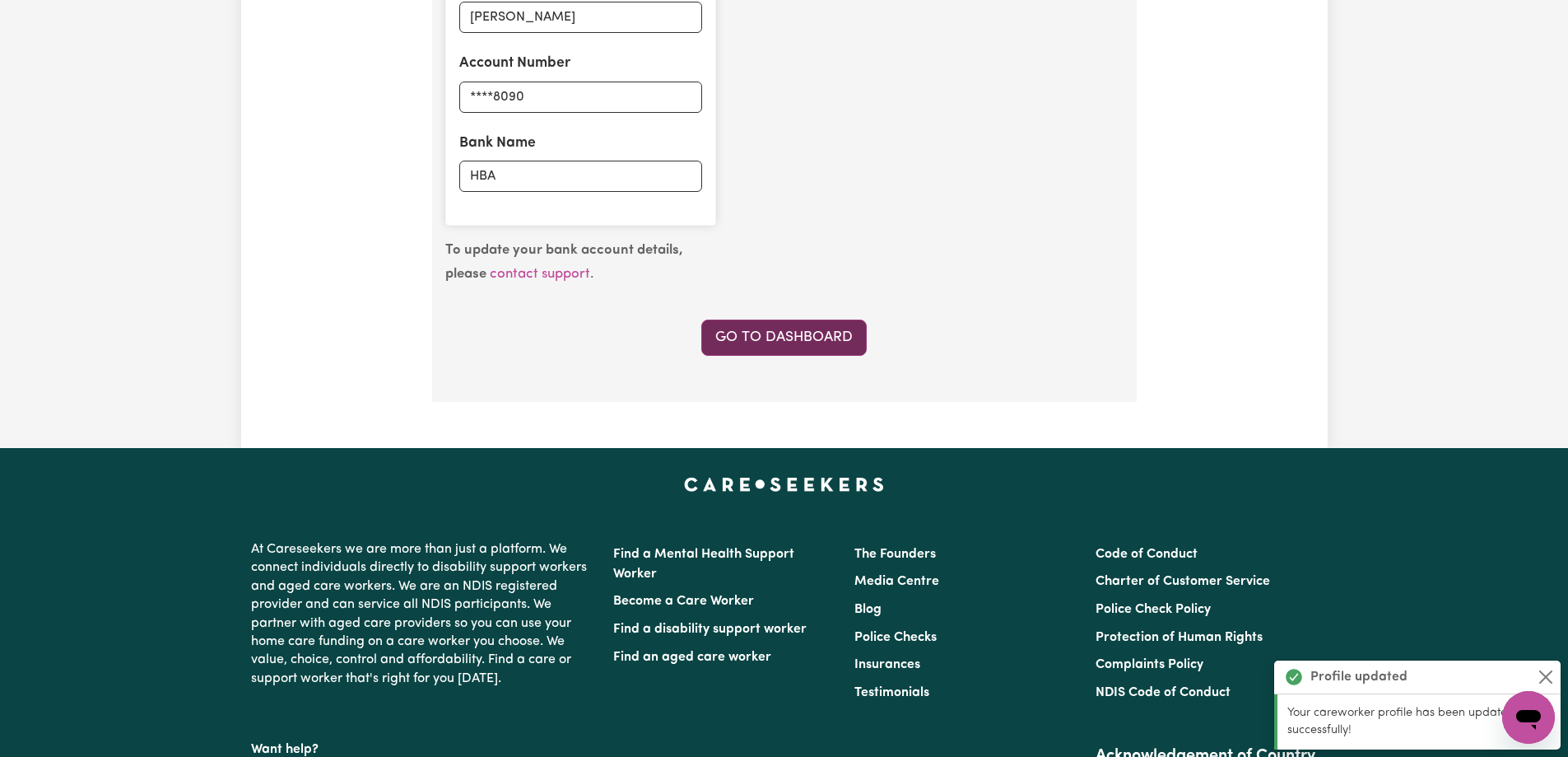
click at [777, 319] on link "Go to Dashboard" at bounding box center [784, 337] width 165 height 36
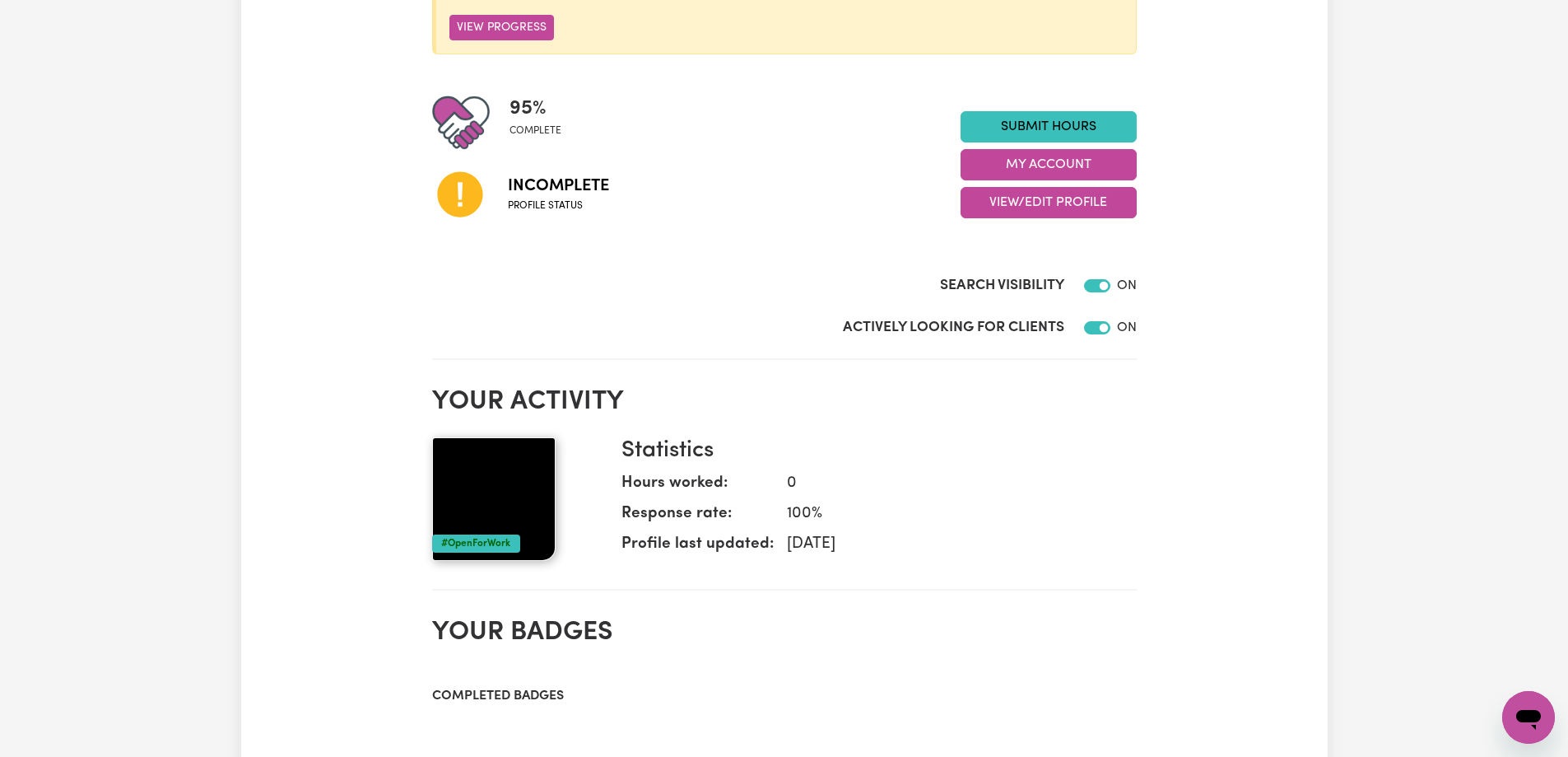
scroll to position [741, 0]
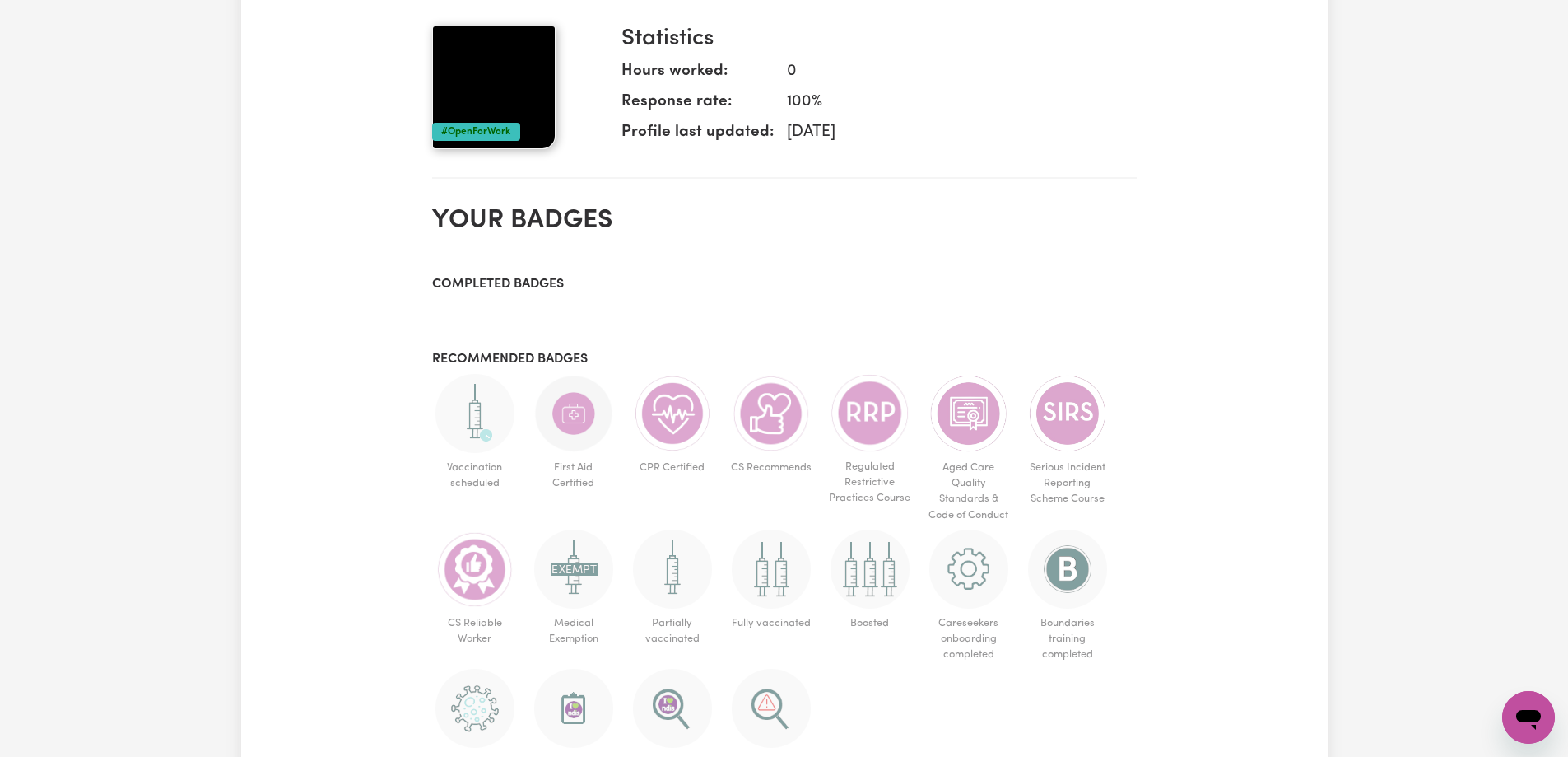
click at [465, 130] on div "#OpenForWork" at bounding box center [475, 132] width 88 height 18
click at [485, 85] on img at bounding box center [493, 88] width 124 height 124
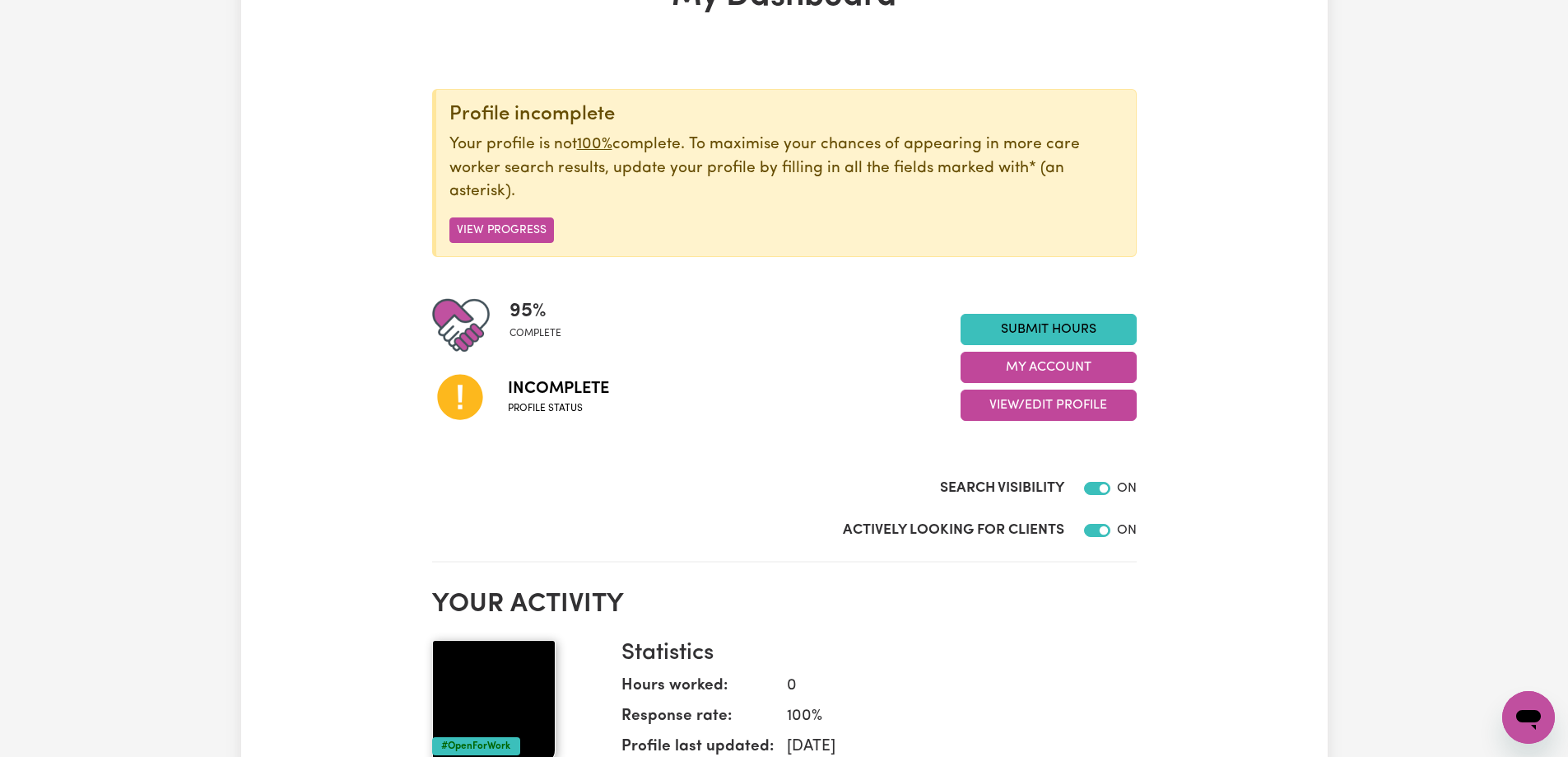
scroll to position [0, 0]
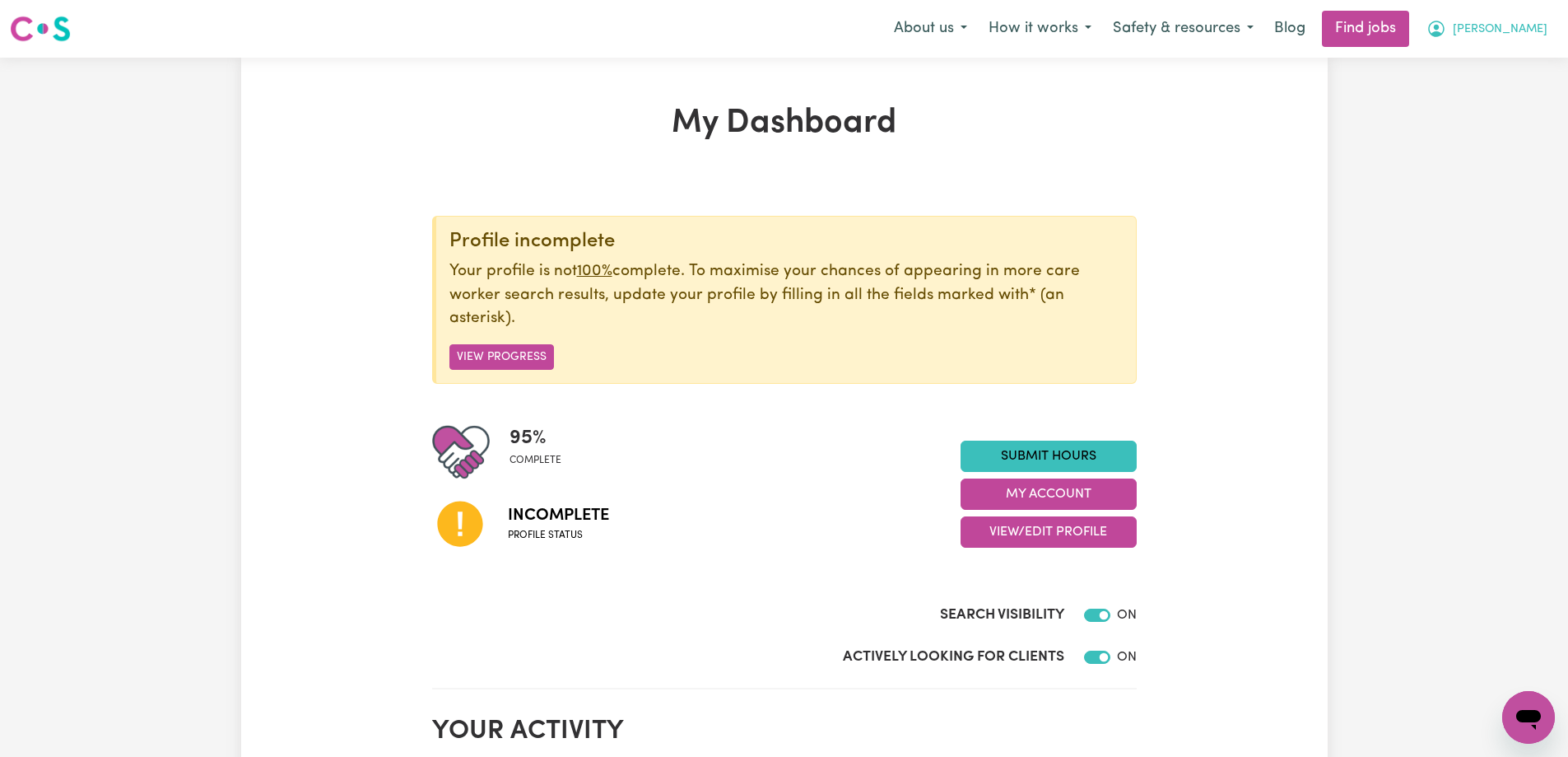
click at [1446, 24] on icon "My Account" at bounding box center [1436, 29] width 20 height 20
